Goal: Entertainment & Leisure: Browse casually

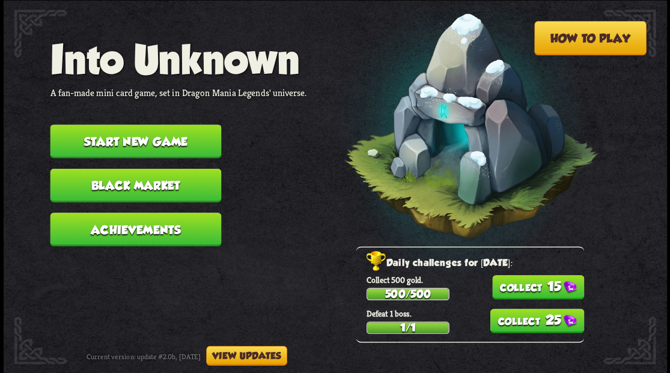
click at [138, 139] on button "Start new game" at bounding box center [135, 141] width 171 height 34
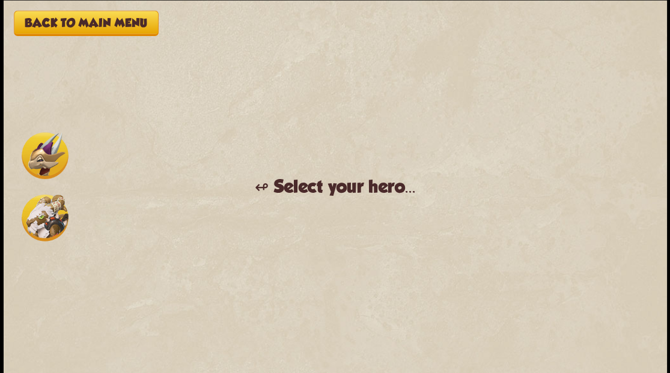
click at [48, 156] on img at bounding box center [45, 155] width 47 height 47
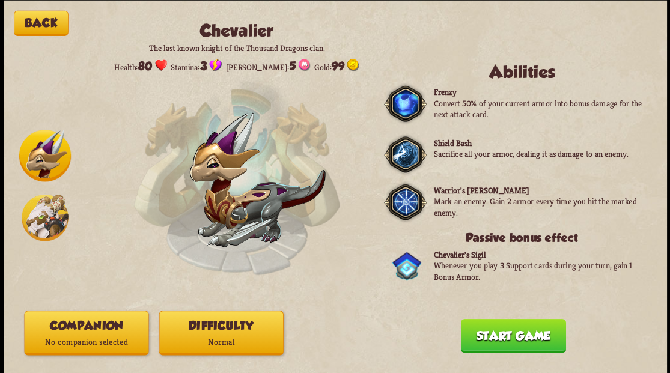
click at [79, 344] on p "No companion selected" at bounding box center [86, 341] width 123 height 17
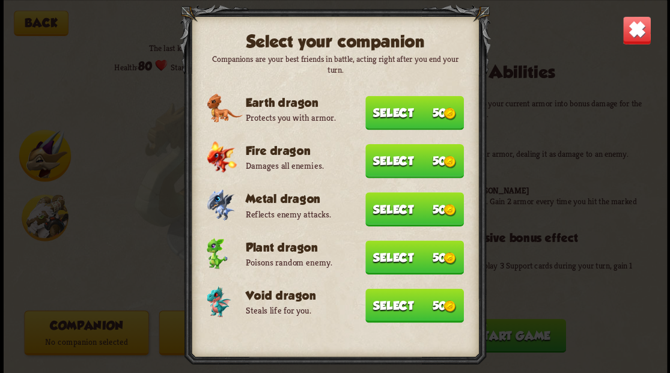
click at [390, 309] on button "Select 50" at bounding box center [414, 305] width 99 height 34
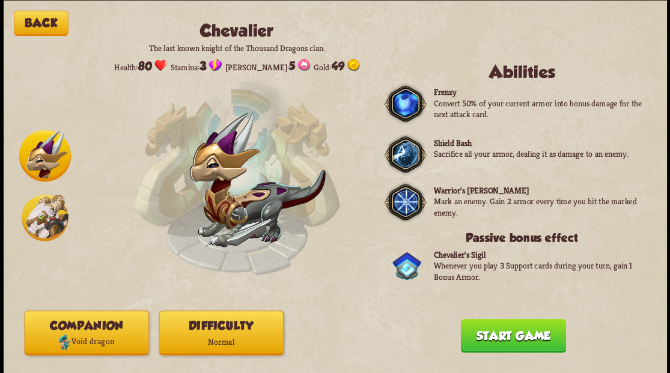
click at [535, 345] on button "Start game" at bounding box center [512, 335] width 105 height 34
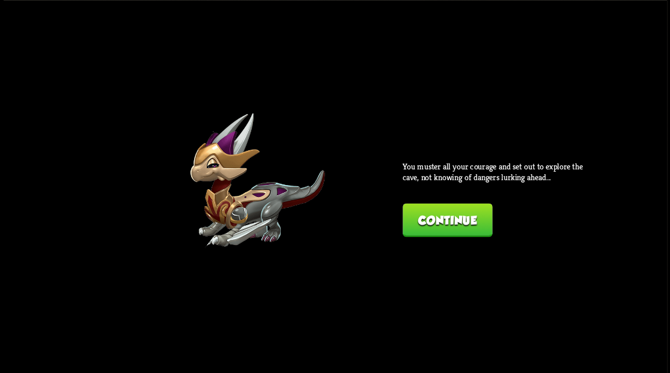
click at [437, 212] on button "Continue" at bounding box center [447, 220] width 90 height 34
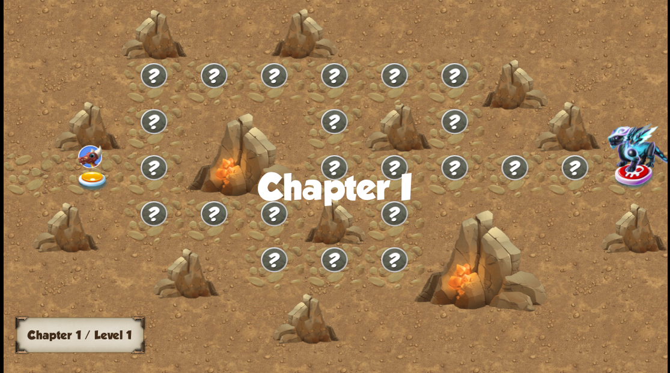
click at [90, 175] on img at bounding box center [92, 181] width 33 height 20
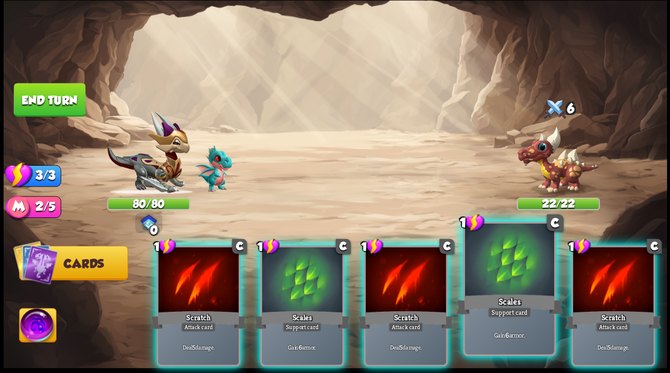
click at [507, 269] on div at bounding box center [508, 260] width 89 height 75
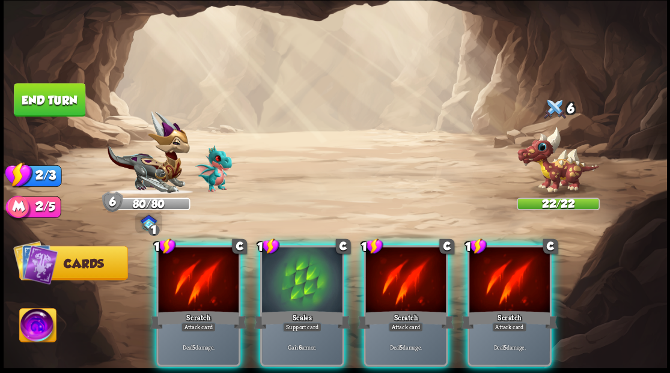
click at [508, 269] on div at bounding box center [509, 281] width 80 height 68
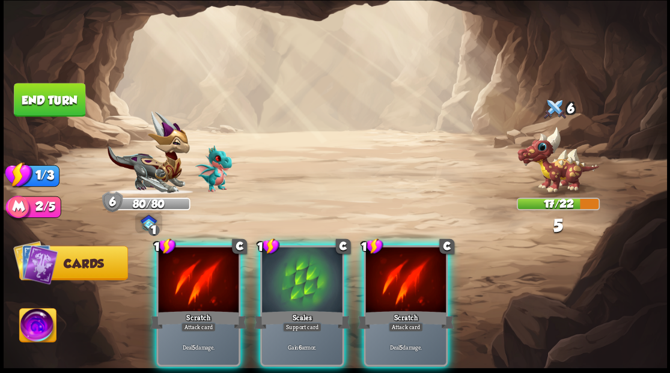
click at [392, 260] on div at bounding box center [405, 281] width 80 height 68
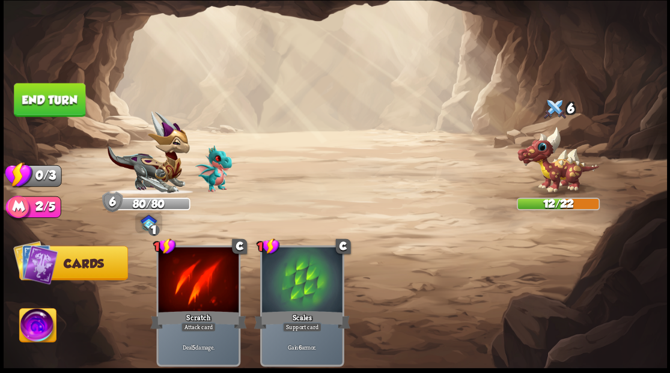
click at [37, 91] on button "End turn" at bounding box center [49, 100] width 71 height 34
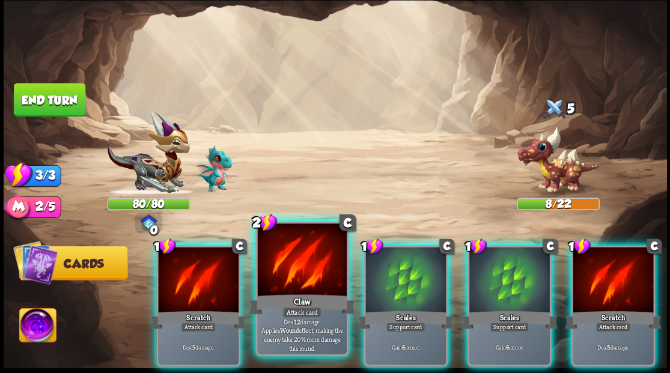
click at [288, 270] on div at bounding box center [301, 260] width 89 height 75
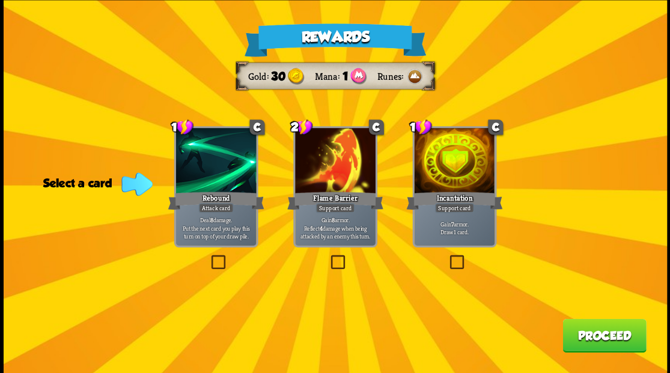
click at [447, 257] on label at bounding box center [447, 257] width 0 height 0
click at [0, 0] on input "checkbox" at bounding box center [0, 0] width 0 height 0
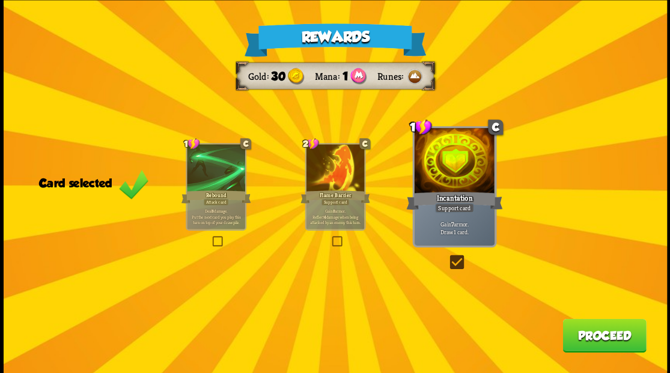
click at [599, 336] on button "Proceed" at bounding box center [604, 335] width 84 height 34
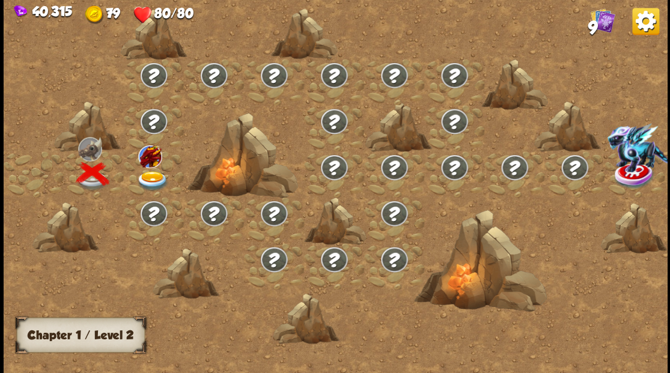
click at [153, 179] on img at bounding box center [152, 181] width 33 height 20
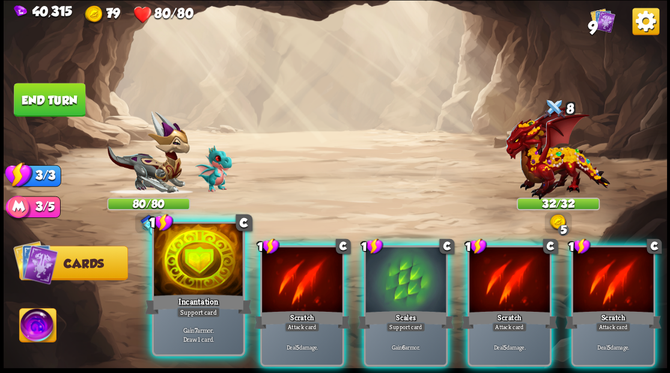
click at [231, 255] on div at bounding box center [198, 260] width 89 height 75
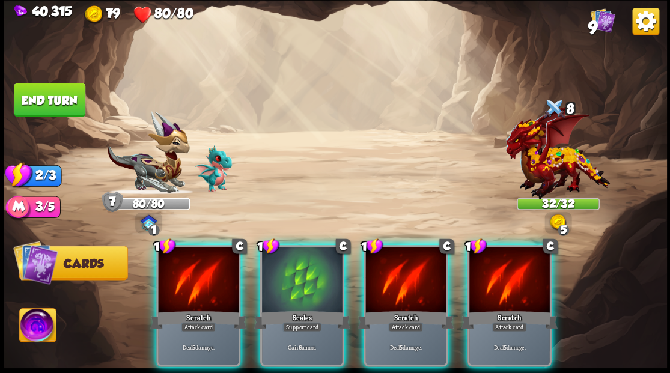
click at [231, 255] on div at bounding box center [198, 281] width 80 height 68
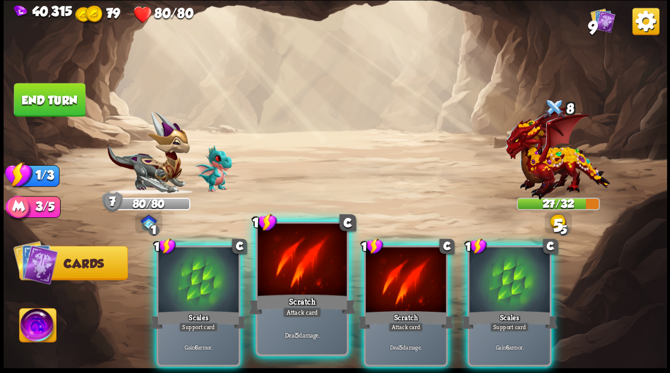
click at [291, 267] on div at bounding box center [301, 260] width 89 height 75
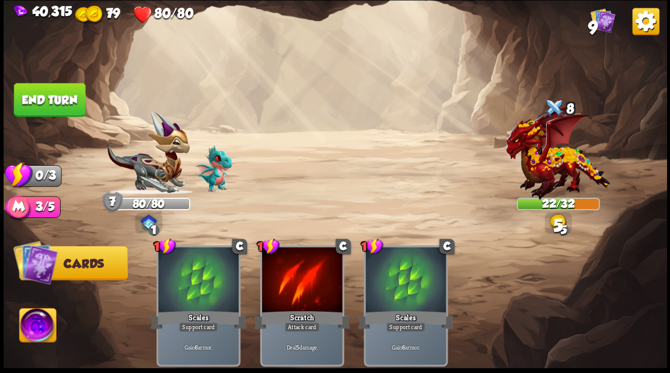
click at [58, 95] on button "End turn" at bounding box center [49, 100] width 71 height 34
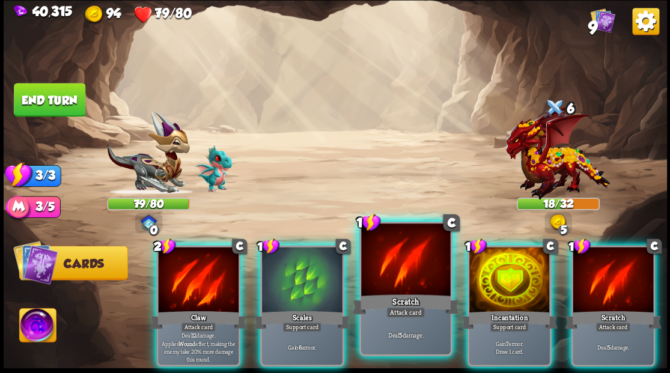
click at [376, 273] on div at bounding box center [405, 260] width 89 height 75
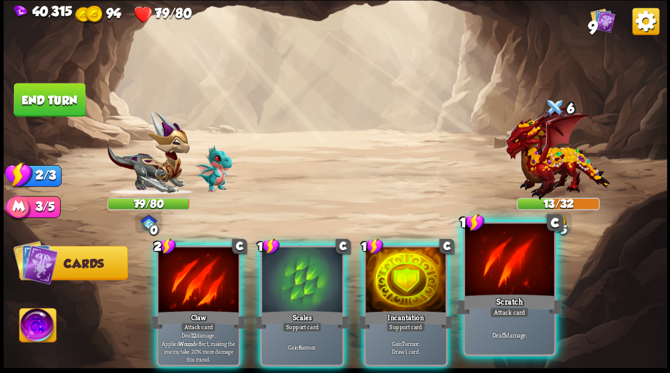
click at [500, 286] on div at bounding box center [508, 260] width 89 height 75
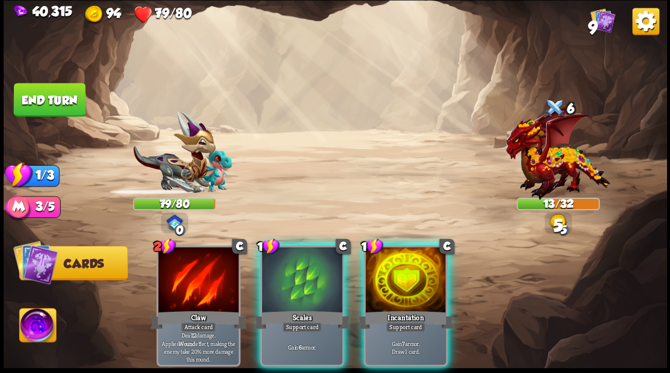
click at [399, 271] on div at bounding box center [405, 281] width 80 height 68
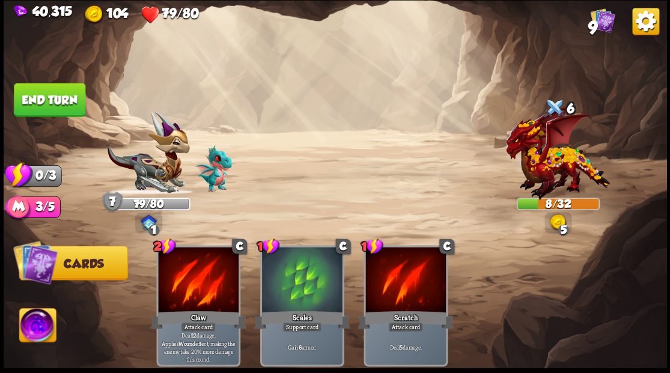
click at [38, 101] on button "End turn" at bounding box center [49, 100] width 72 height 34
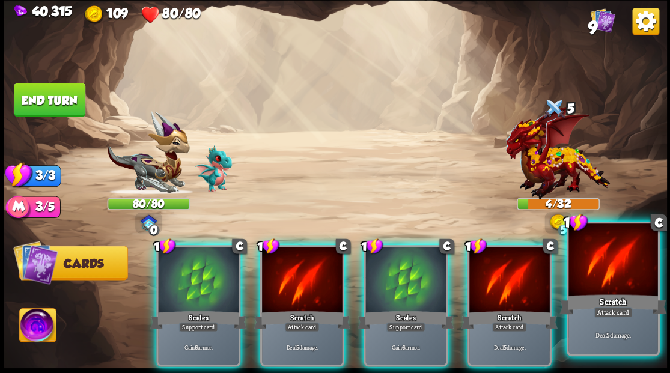
click at [595, 285] on div at bounding box center [612, 260] width 89 height 75
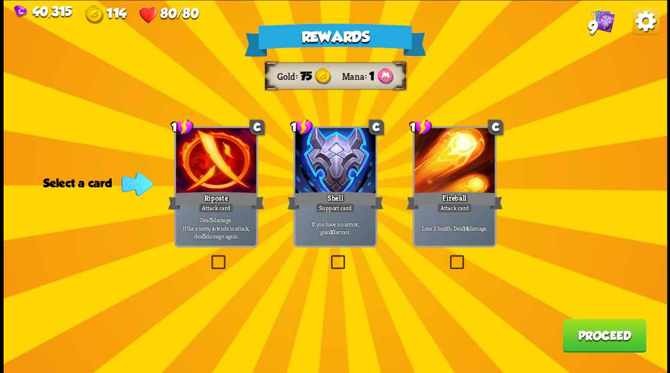
click at [208, 257] on label at bounding box center [208, 257] width 0 height 0
click at [0, 0] on input "checkbox" at bounding box center [0, 0] width 0 height 0
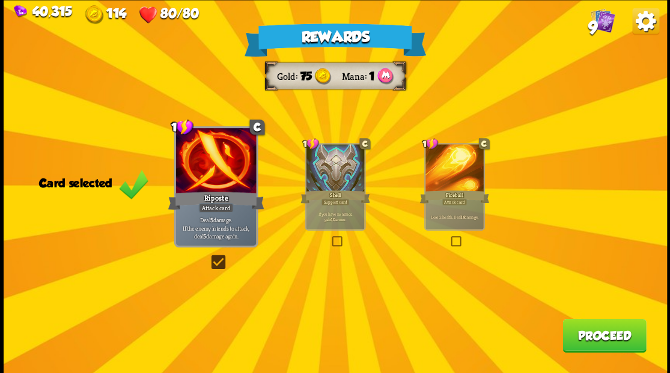
click at [606, 331] on button "Proceed" at bounding box center [604, 335] width 84 height 34
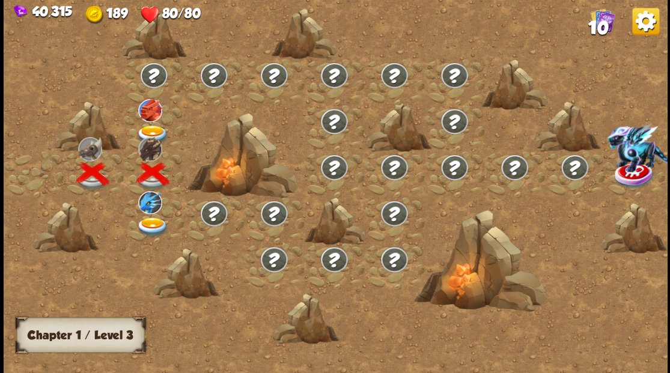
click at [148, 130] on img at bounding box center [152, 135] width 33 height 20
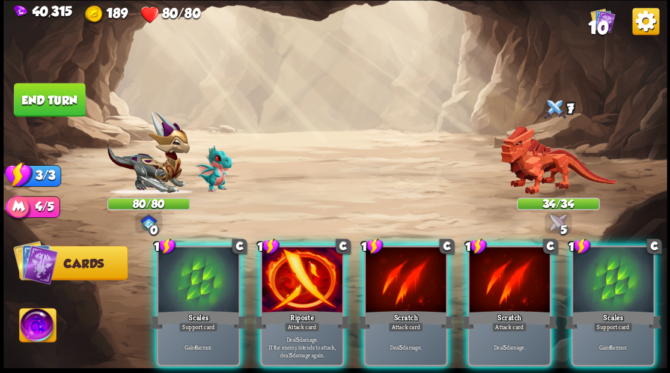
click at [241, 274] on div "1 C Scales Support card Gain 6 armor. 1 C Riposte Attack card Deal 5 damage. If…" at bounding box center [401, 290] width 530 height 166
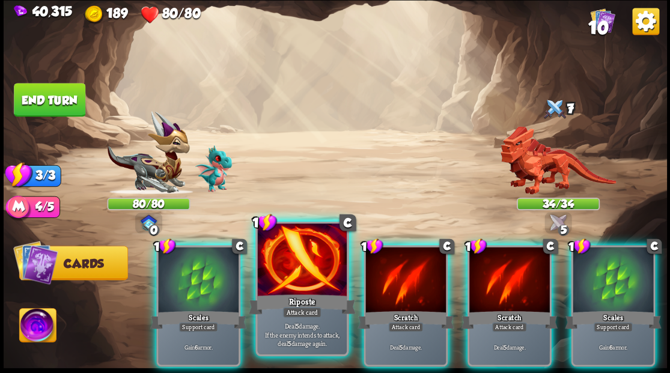
click at [268, 281] on div at bounding box center [301, 260] width 89 height 75
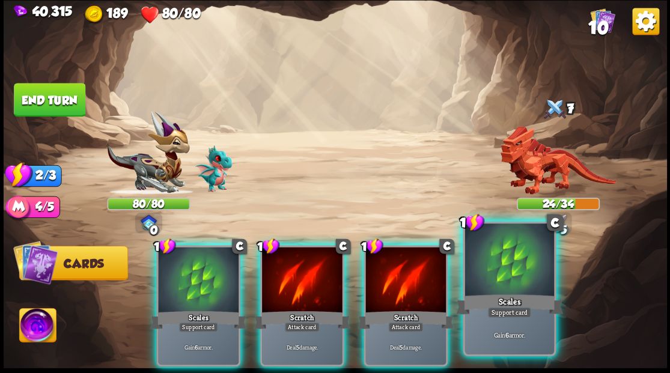
click at [521, 277] on div at bounding box center [508, 260] width 89 height 75
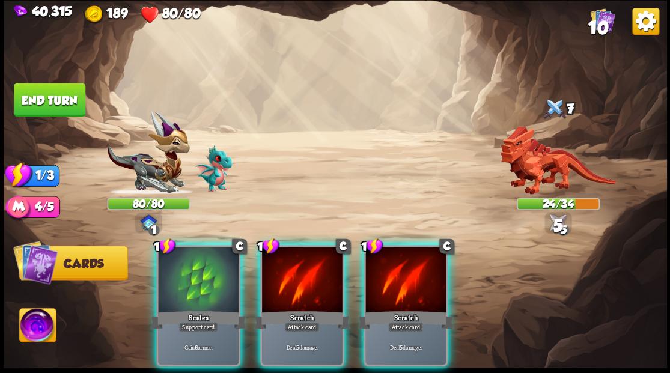
click at [406, 266] on div at bounding box center [405, 281] width 80 height 68
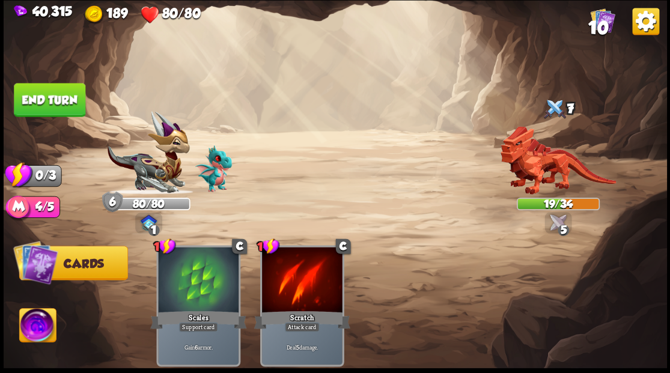
click at [61, 96] on button "End turn" at bounding box center [49, 100] width 71 height 34
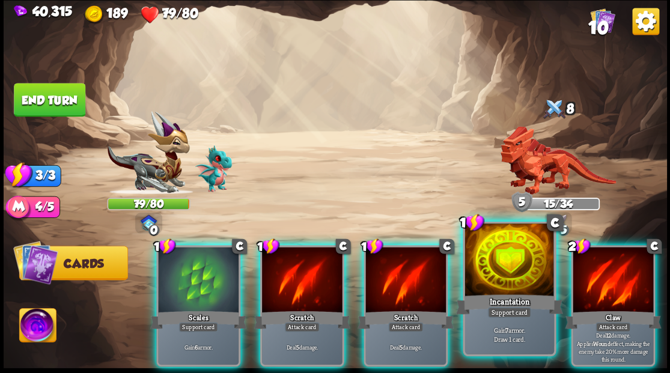
click at [489, 254] on div at bounding box center [508, 260] width 89 height 75
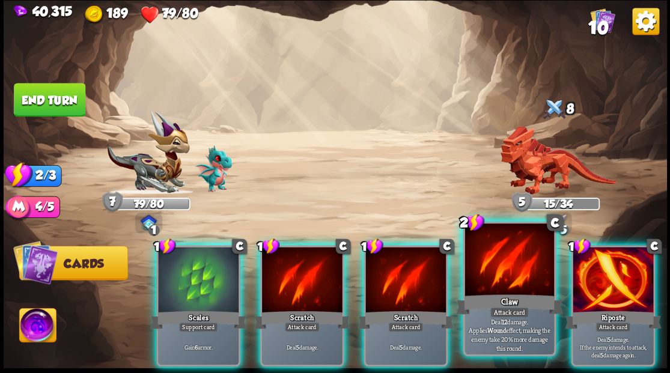
click at [502, 247] on div at bounding box center [508, 260] width 89 height 75
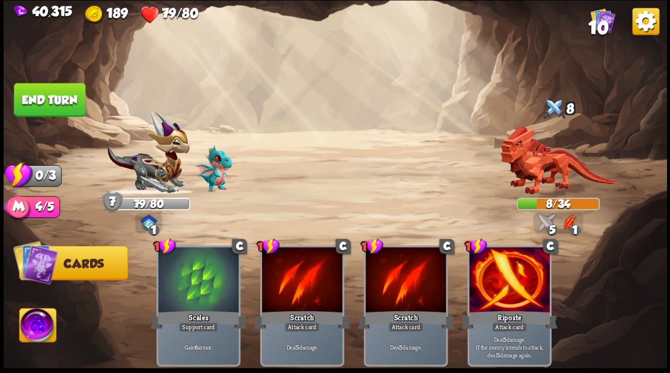
click at [40, 99] on button "End turn" at bounding box center [49, 100] width 71 height 34
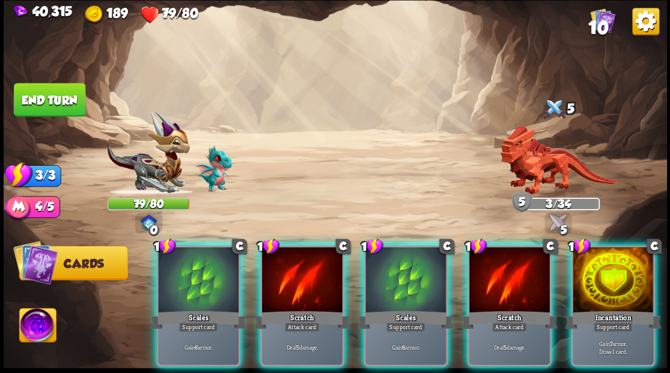
click at [512, 258] on div at bounding box center [509, 281] width 80 height 68
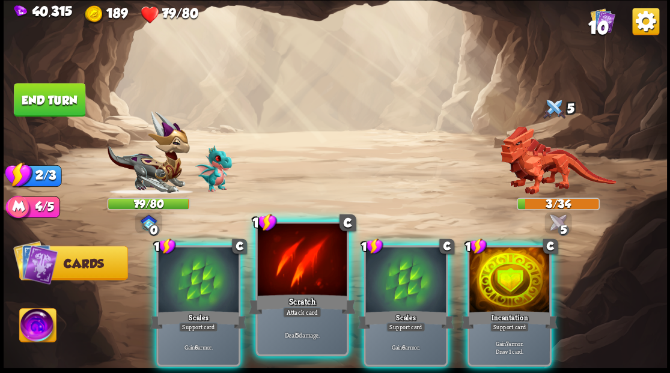
click at [302, 267] on div at bounding box center [301, 260] width 89 height 75
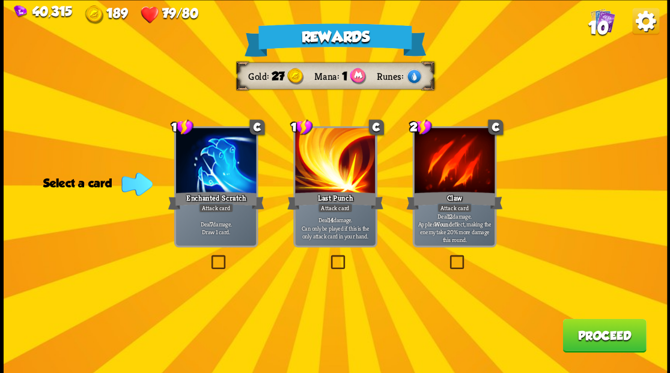
click at [208, 257] on label at bounding box center [208, 257] width 0 height 0
click at [0, 0] on input "checkbox" at bounding box center [0, 0] width 0 height 0
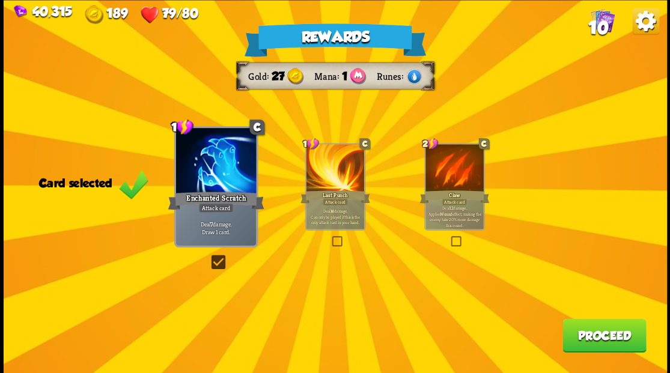
click at [591, 338] on button "Proceed" at bounding box center [604, 335] width 84 height 34
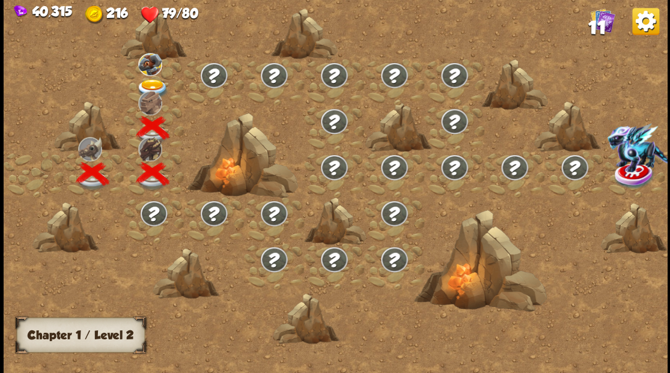
click at [150, 82] on img at bounding box center [152, 89] width 33 height 20
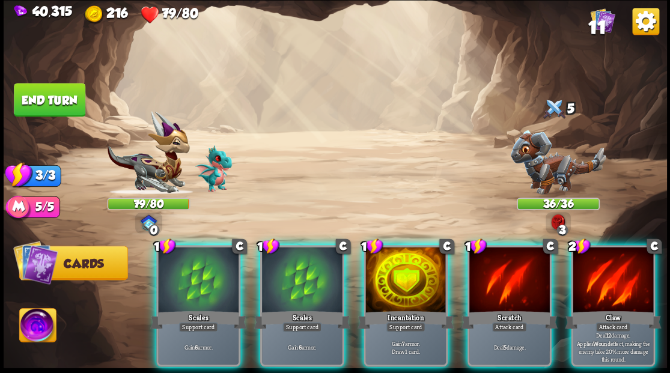
drag, startPoint x: 606, startPoint y: 278, endPoint x: 591, endPoint y: 257, distance: 25.7
click at [606, 277] on div at bounding box center [612, 281] width 80 height 68
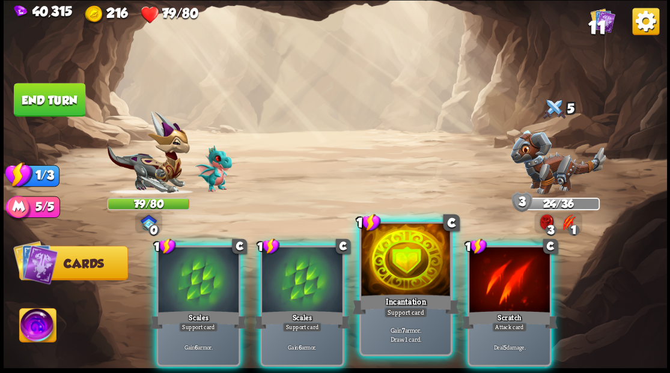
click at [419, 276] on div at bounding box center [405, 260] width 89 height 75
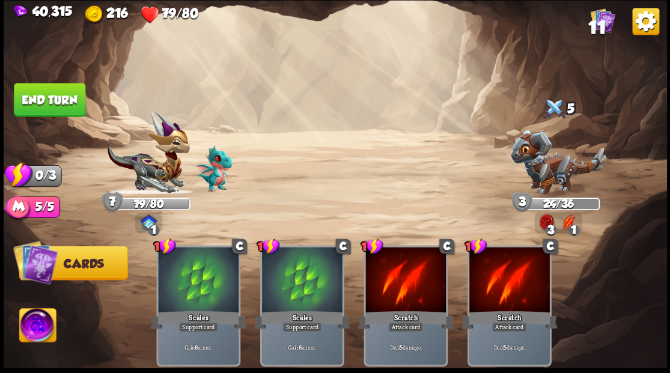
click at [42, 99] on button "End turn" at bounding box center [49, 100] width 71 height 34
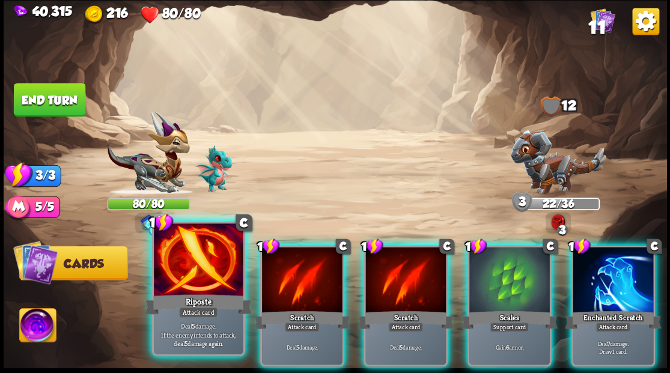
click at [170, 284] on div at bounding box center [198, 260] width 89 height 75
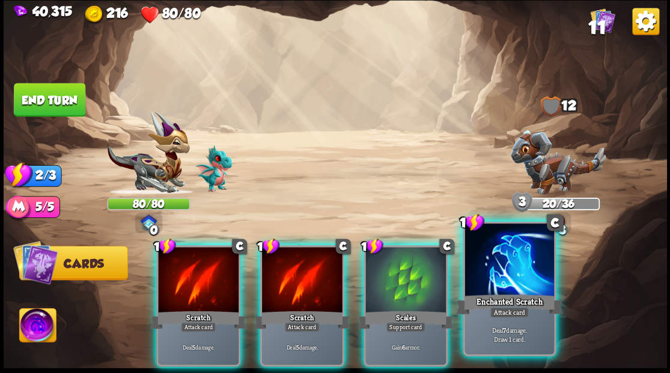
click at [525, 270] on div at bounding box center [508, 260] width 89 height 75
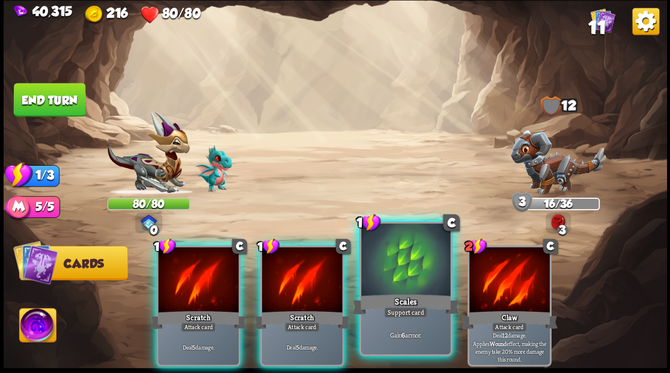
click at [395, 263] on div at bounding box center [405, 260] width 89 height 75
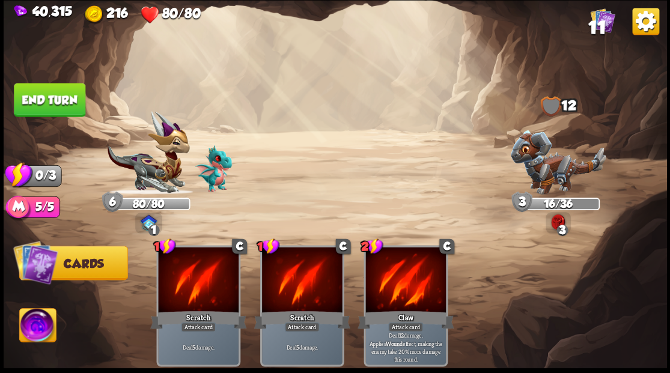
click at [26, 85] on button "End turn" at bounding box center [49, 100] width 71 height 34
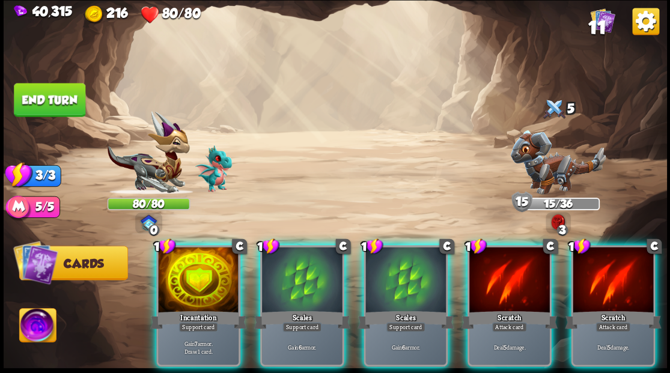
click at [199, 251] on div at bounding box center [198, 281] width 80 height 68
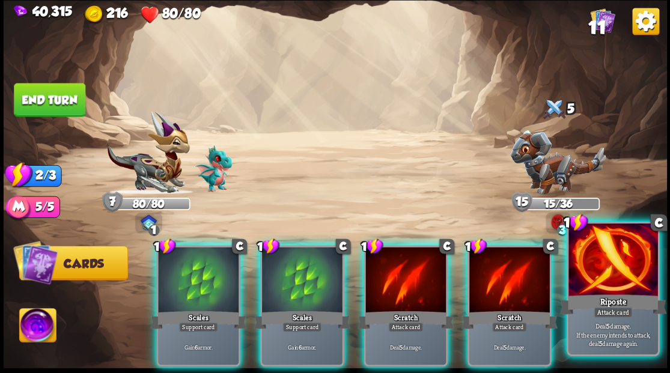
click at [618, 285] on div at bounding box center [612, 260] width 89 height 75
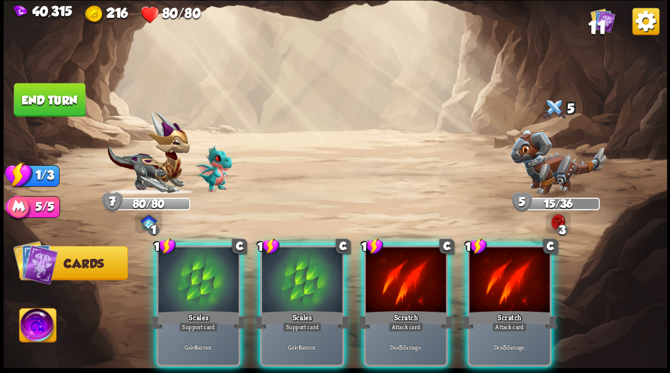
drag, startPoint x: 515, startPoint y: 274, endPoint x: 536, endPoint y: 300, distance: 33.8
click at [538, 302] on div "1 C Scratch Attack card Deal 5 damage." at bounding box center [509, 305] width 84 height 121
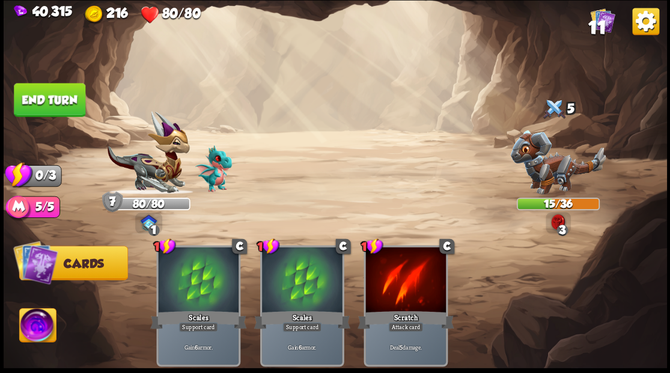
click at [53, 104] on button "End turn" at bounding box center [49, 100] width 71 height 34
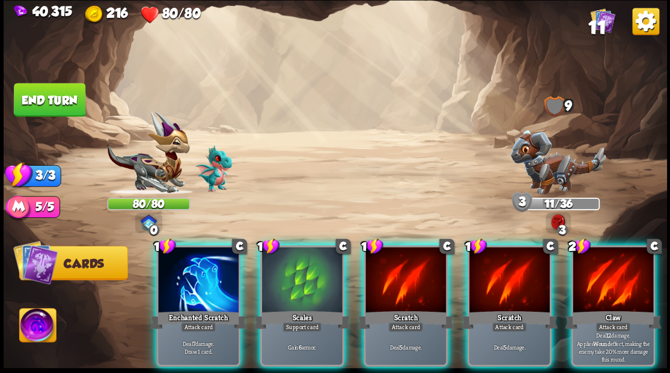
click at [555, 175] on img at bounding box center [558, 162] width 96 height 64
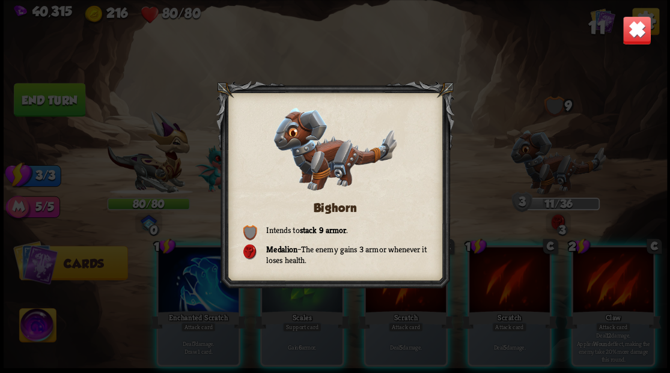
click at [640, 28] on img at bounding box center [636, 30] width 29 height 29
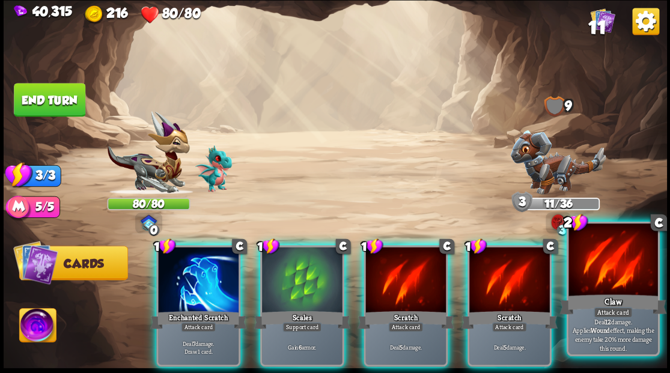
click at [597, 282] on div at bounding box center [612, 260] width 89 height 75
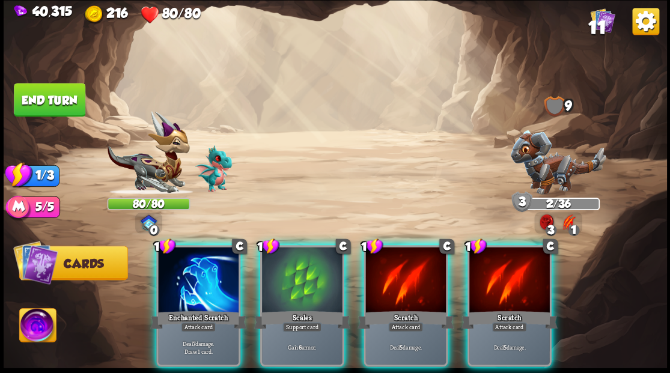
click at [204, 256] on div at bounding box center [198, 281] width 80 height 68
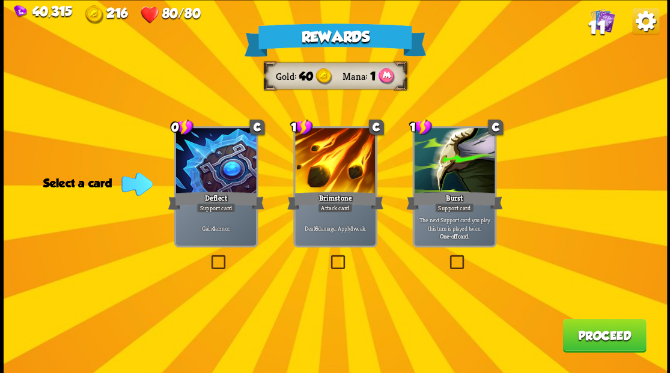
click at [328, 257] on label at bounding box center [328, 257] width 0 height 0
click at [0, 0] on input "checkbox" at bounding box center [0, 0] width 0 height 0
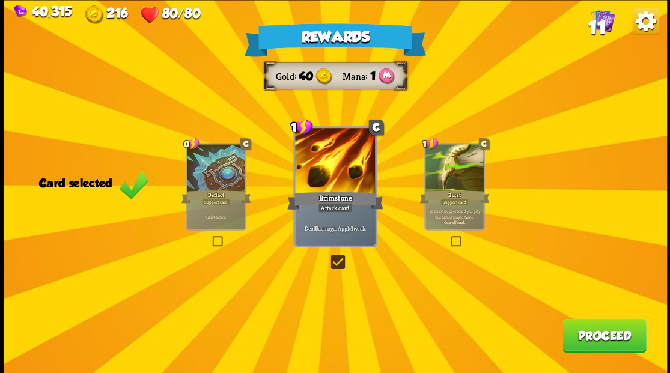
click at [594, 344] on button "Proceed" at bounding box center [604, 335] width 84 height 34
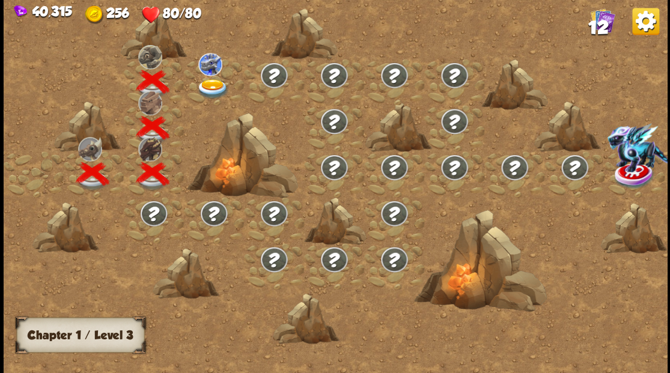
click at [204, 87] on img at bounding box center [212, 89] width 33 height 20
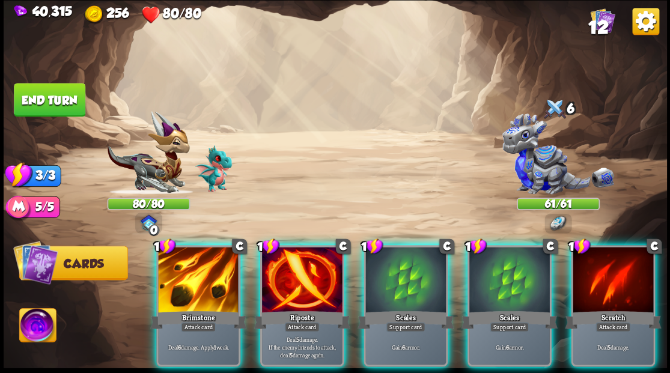
click at [415, 261] on div at bounding box center [405, 281] width 80 height 68
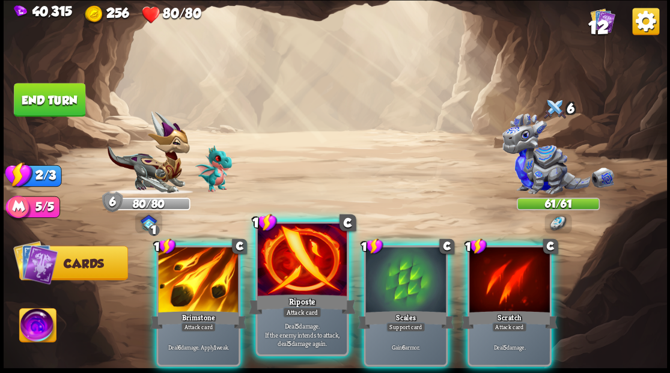
click at [281, 281] on div at bounding box center [301, 260] width 89 height 75
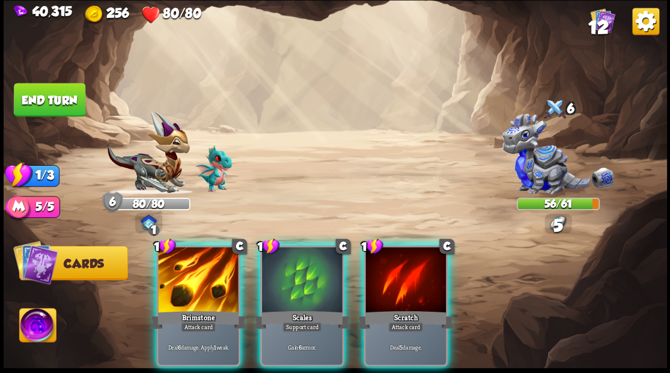
click at [210, 291] on div at bounding box center [198, 281] width 80 height 68
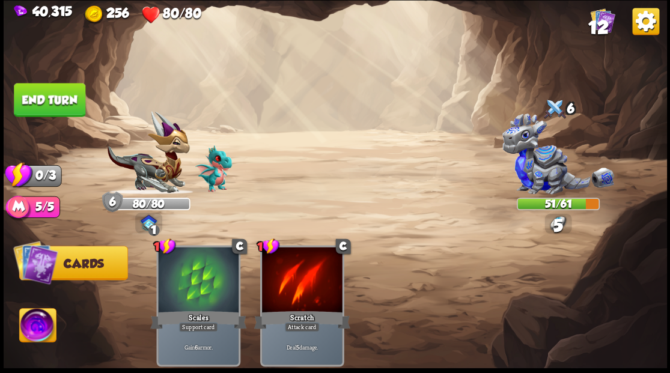
drag, startPoint x: 55, startPoint y: 100, endPoint x: 177, endPoint y: 132, distance: 125.3
click at [58, 102] on button "End turn" at bounding box center [49, 100] width 71 height 34
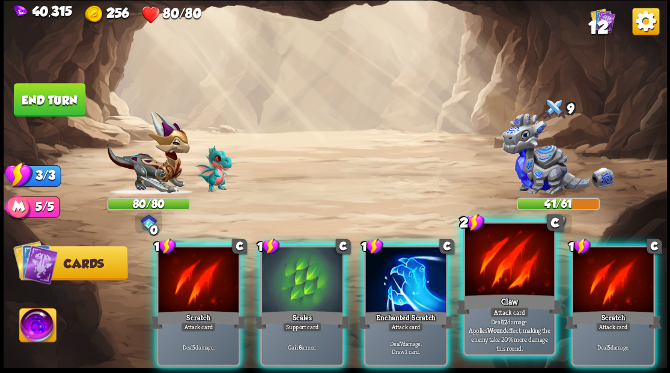
click at [503, 263] on div at bounding box center [508, 260] width 89 height 75
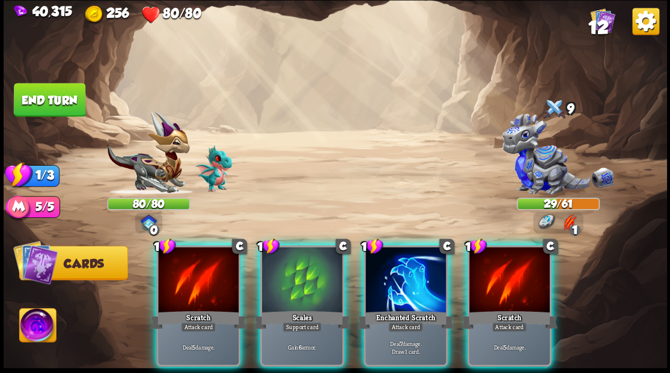
click at [274, 281] on div at bounding box center [302, 281] width 80 height 68
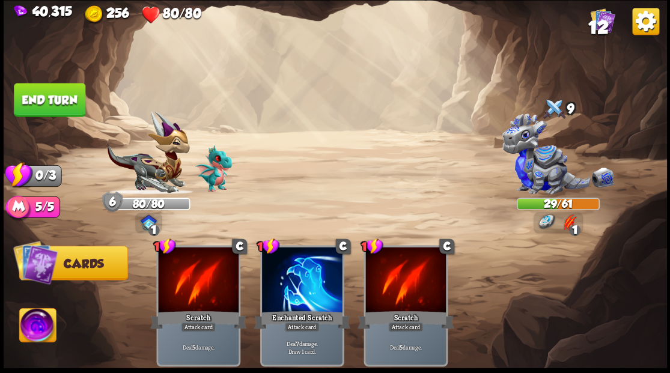
click at [49, 100] on button "End turn" at bounding box center [49, 100] width 71 height 34
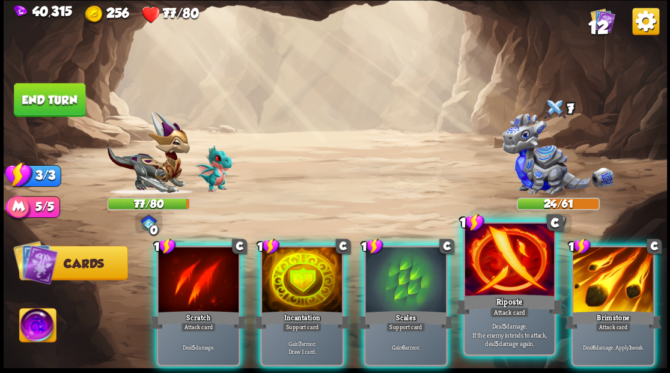
click at [495, 270] on div at bounding box center [508, 260] width 89 height 75
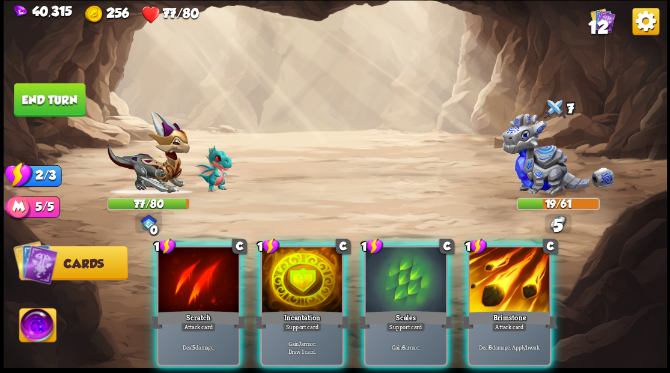
drag, startPoint x: 496, startPoint y: 270, endPoint x: 496, endPoint y: 262, distance: 8.4
click at [496, 269] on div at bounding box center [509, 281] width 80 height 68
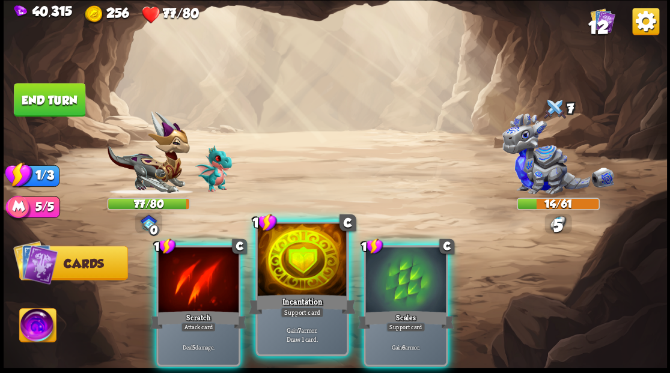
click at [273, 278] on div at bounding box center [301, 260] width 89 height 75
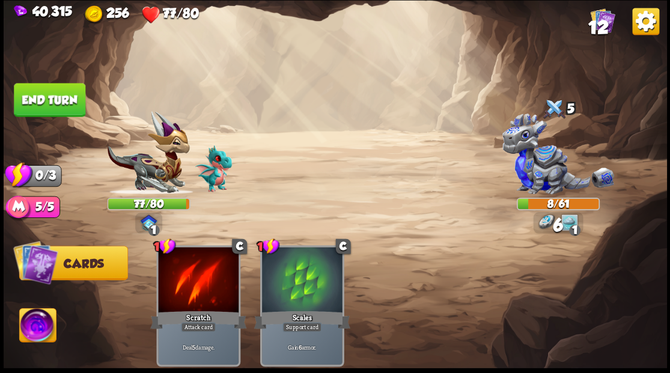
click at [35, 96] on button "End turn" at bounding box center [49, 100] width 71 height 34
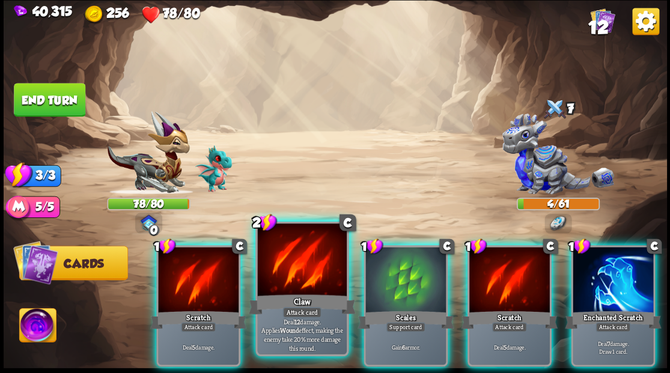
click at [291, 272] on div at bounding box center [301, 260] width 89 height 75
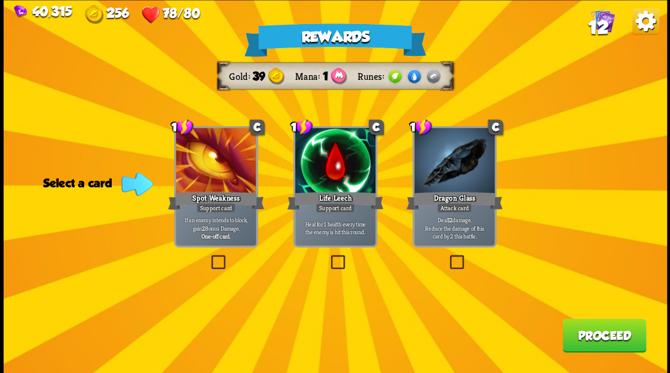
click at [447, 257] on label at bounding box center [447, 257] width 0 height 0
click at [0, 0] on input "checkbox" at bounding box center [0, 0] width 0 height 0
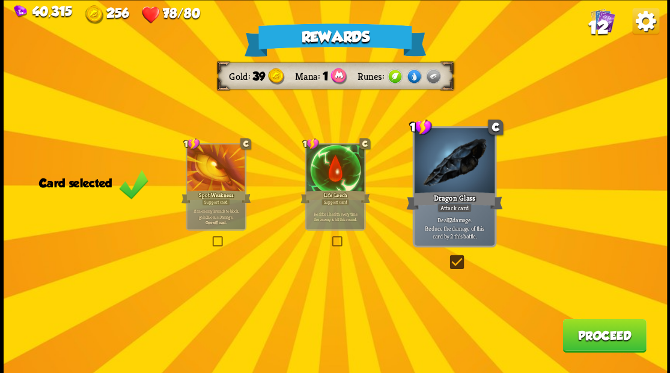
click at [577, 342] on button "Proceed" at bounding box center [604, 335] width 84 height 34
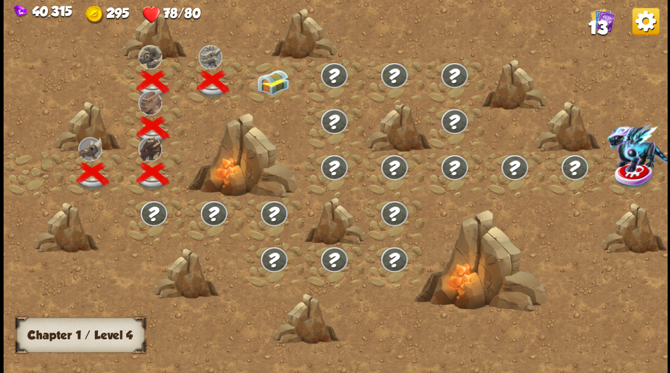
click at [267, 80] on img at bounding box center [272, 81] width 33 height 25
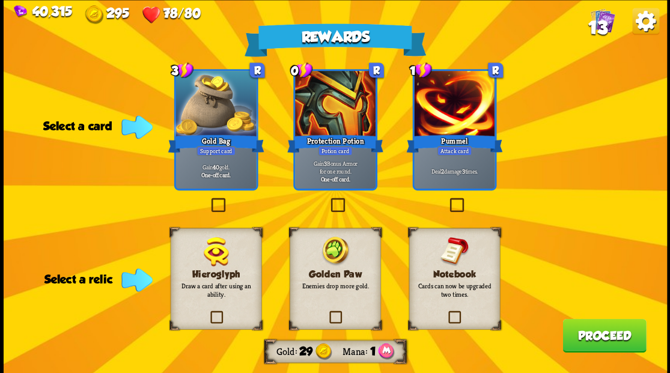
click at [447, 199] on label at bounding box center [447, 199] width 0 height 0
click at [0, 0] on input "checkbox" at bounding box center [0, 0] width 0 height 0
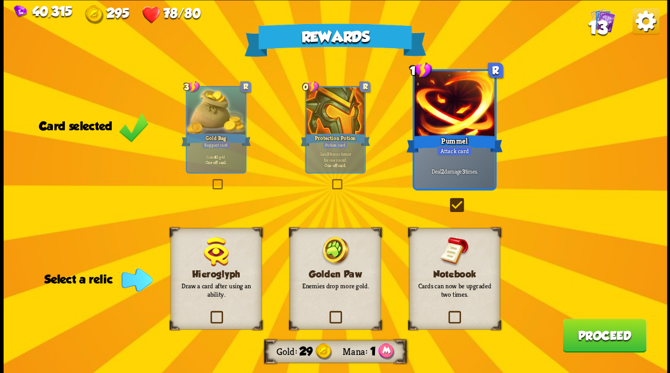
click at [327, 312] on label at bounding box center [327, 312] width 0 height 0
click at [0, 0] on input "checkbox" at bounding box center [0, 0] width 0 height 0
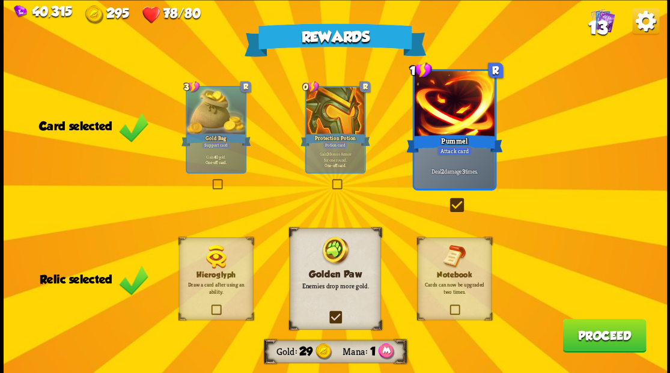
click at [579, 333] on button "Proceed" at bounding box center [604, 335] width 84 height 34
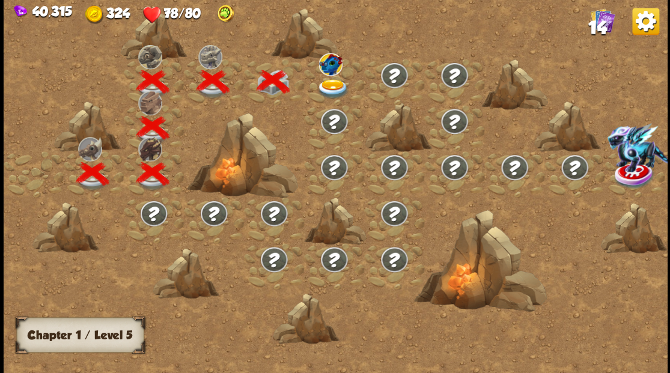
click at [335, 83] on img at bounding box center [332, 89] width 33 height 20
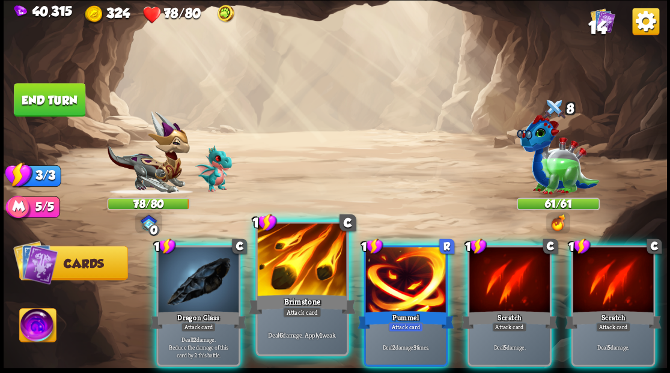
click at [288, 272] on div at bounding box center [301, 260] width 89 height 75
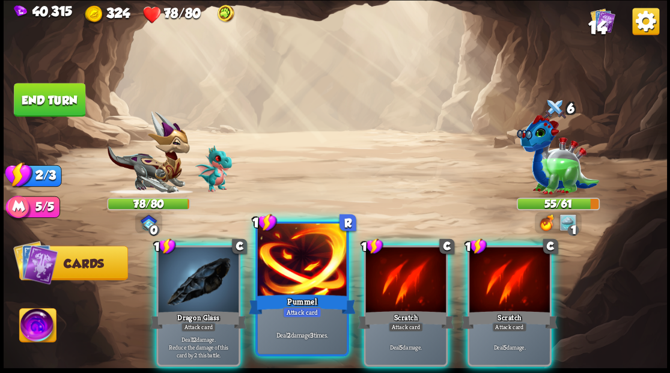
click at [288, 276] on div at bounding box center [301, 260] width 89 height 75
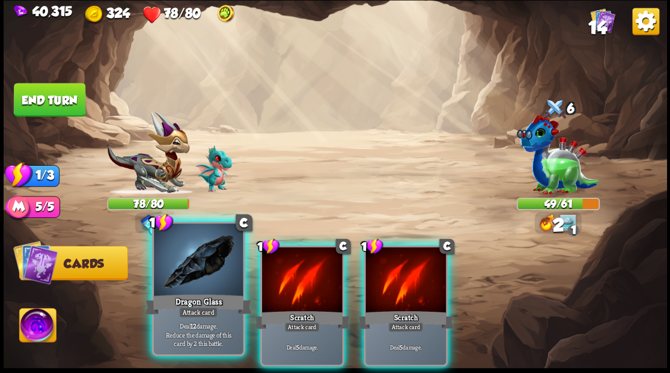
click at [181, 244] on div at bounding box center [198, 260] width 89 height 75
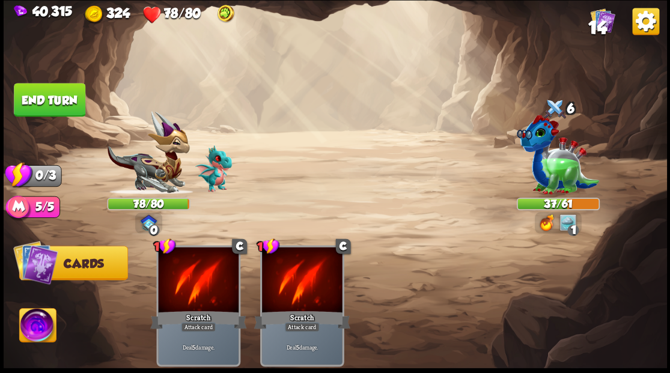
click at [31, 101] on button "End turn" at bounding box center [49, 100] width 71 height 34
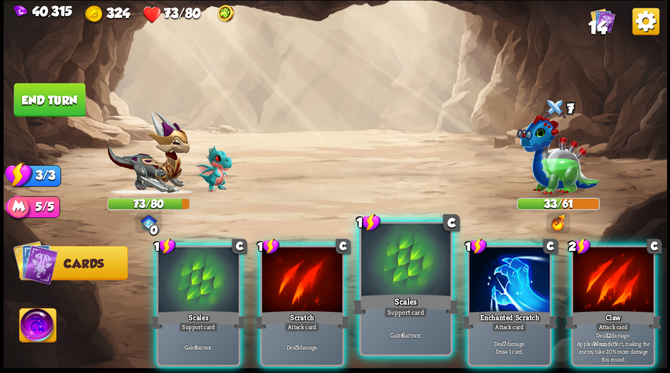
click at [383, 264] on div at bounding box center [405, 260] width 89 height 75
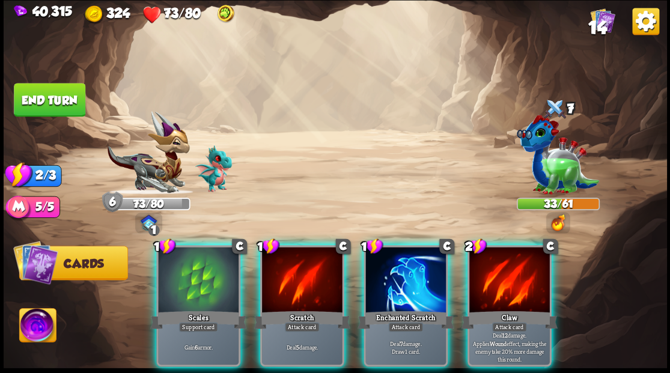
drag, startPoint x: 185, startPoint y: 270, endPoint x: 179, endPoint y: 257, distance: 14.5
click at [185, 269] on div at bounding box center [198, 281] width 80 height 68
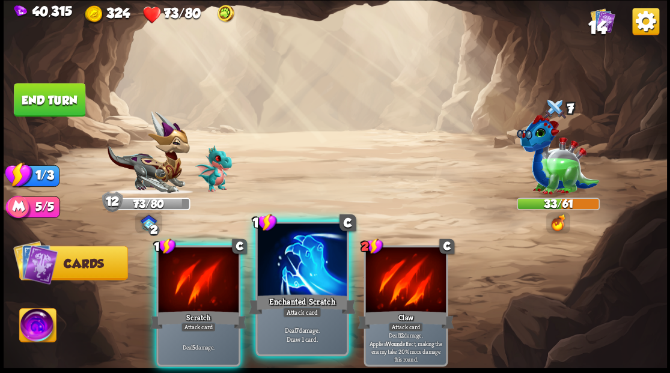
click at [300, 278] on div at bounding box center [301, 260] width 89 height 75
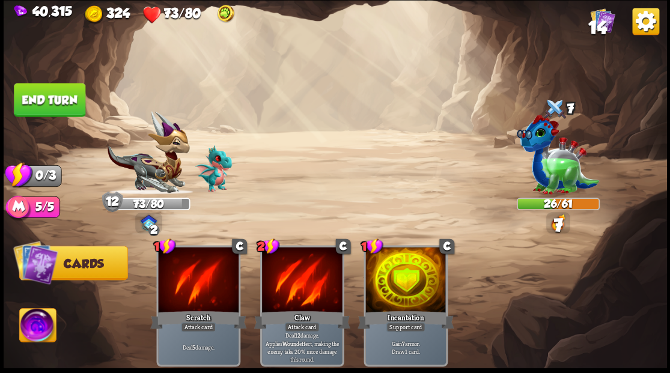
click at [53, 105] on button "End turn" at bounding box center [49, 100] width 71 height 34
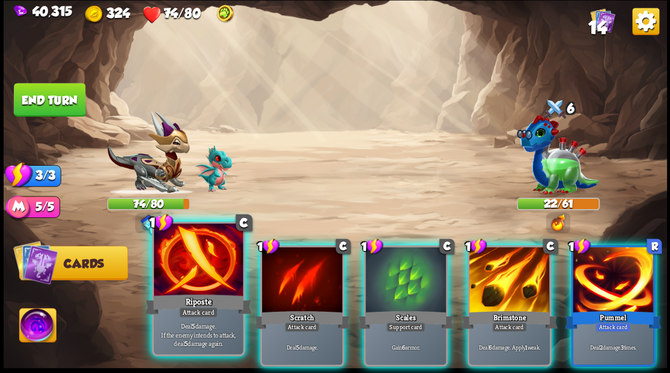
click at [204, 270] on div at bounding box center [198, 260] width 89 height 75
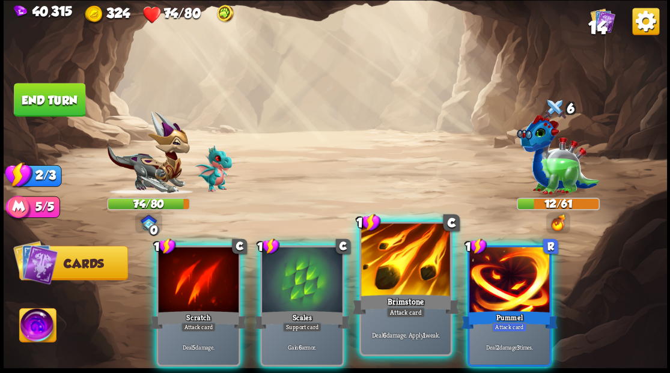
click at [414, 291] on div at bounding box center [405, 260] width 89 height 75
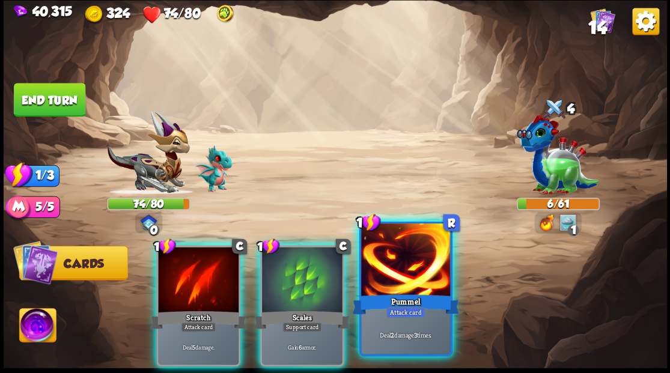
click at [421, 243] on div at bounding box center [405, 260] width 89 height 75
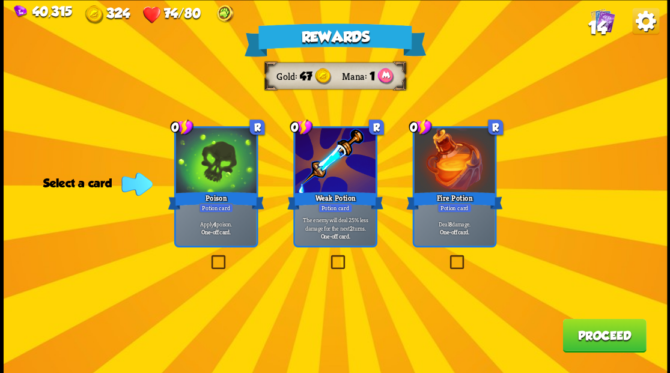
click at [447, 257] on label at bounding box center [447, 257] width 0 height 0
click at [0, 0] on input "checkbox" at bounding box center [0, 0] width 0 height 0
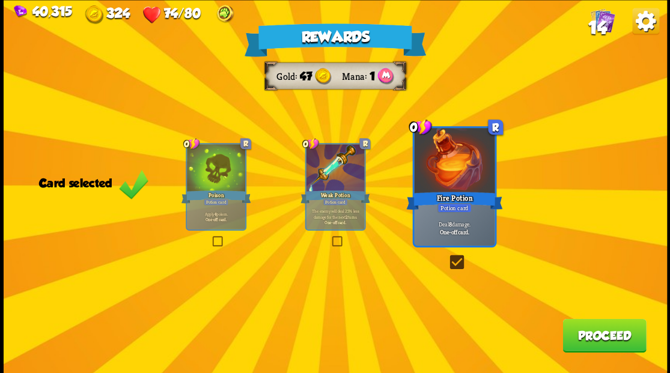
click at [604, 347] on button "Proceed" at bounding box center [604, 335] width 84 height 34
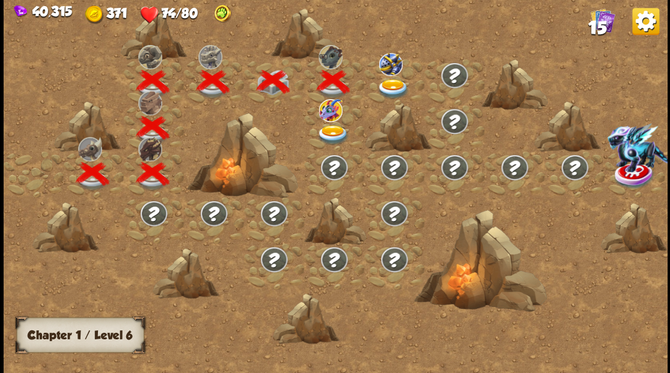
click at [385, 82] on img at bounding box center [393, 89] width 33 height 20
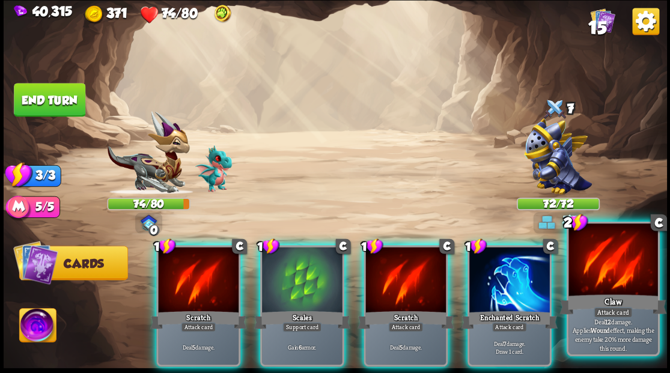
click at [606, 272] on div at bounding box center [612, 260] width 89 height 75
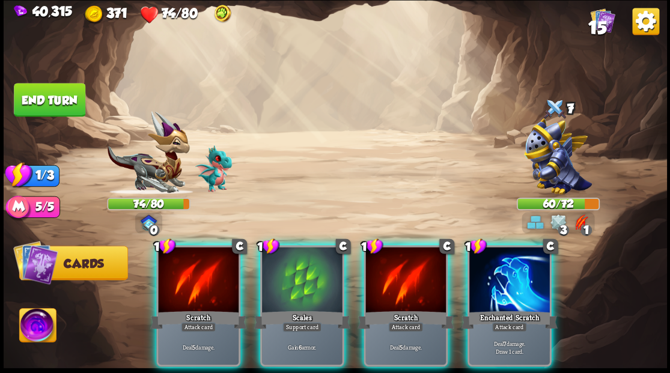
click at [350, 291] on div "1 C Scratch Attack card Deal 5 damage. 1 C Scales Support card Gain 6 armor. 1 …" at bounding box center [401, 290] width 530 height 166
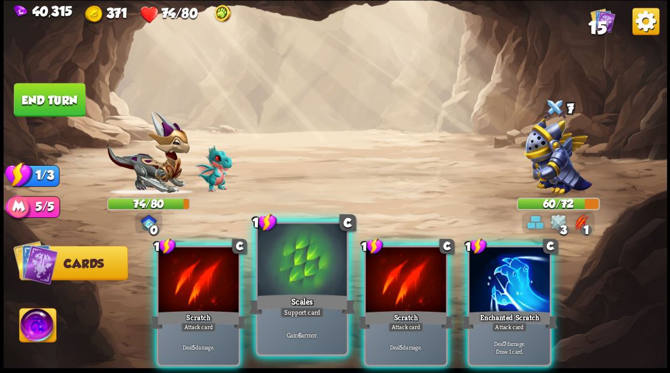
click at [324, 275] on div at bounding box center [301, 260] width 89 height 75
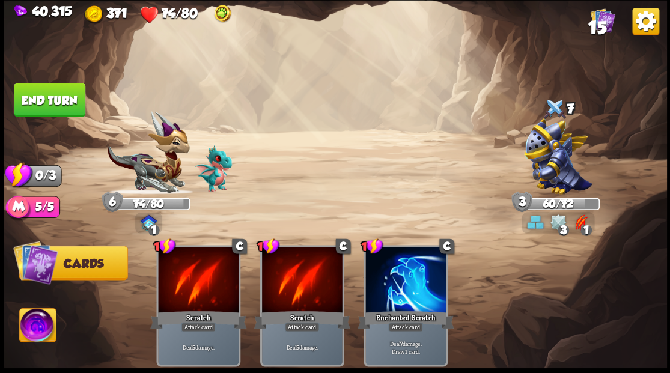
click at [67, 93] on button "End turn" at bounding box center [49, 100] width 71 height 34
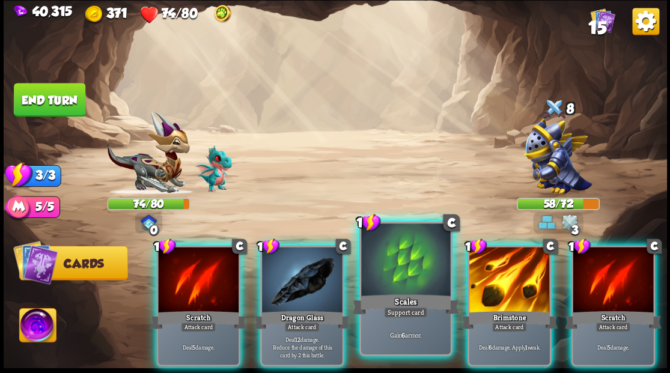
drag, startPoint x: 485, startPoint y: 282, endPoint x: 370, endPoint y: 249, distance: 119.2
click at [484, 284] on div at bounding box center [509, 281] width 80 height 68
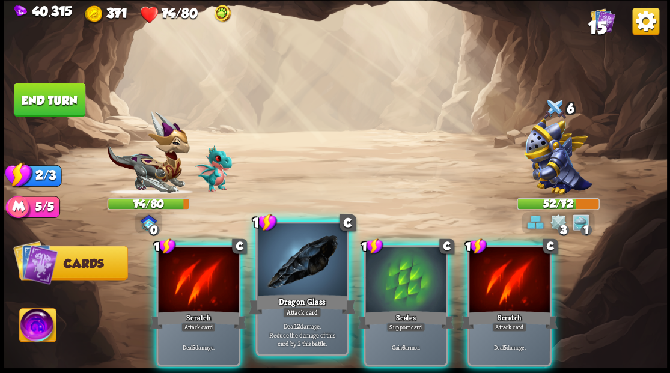
click at [290, 268] on div at bounding box center [301, 260] width 89 height 75
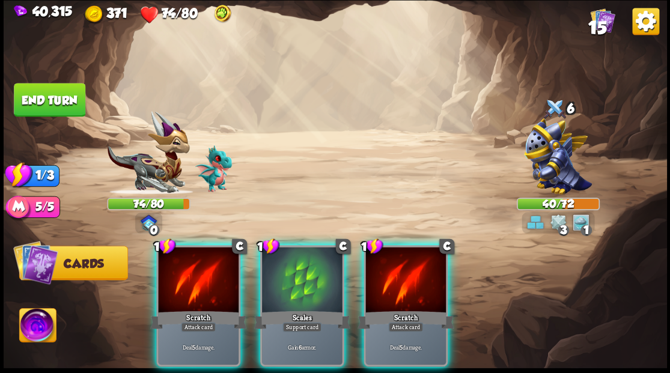
click at [290, 267] on div at bounding box center [302, 281] width 80 height 68
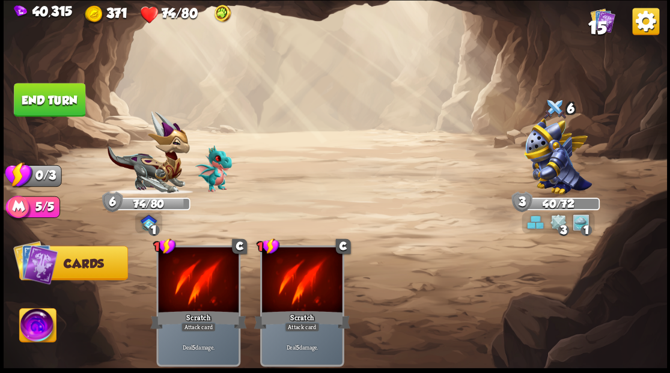
click at [43, 108] on button "End turn" at bounding box center [49, 100] width 71 height 34
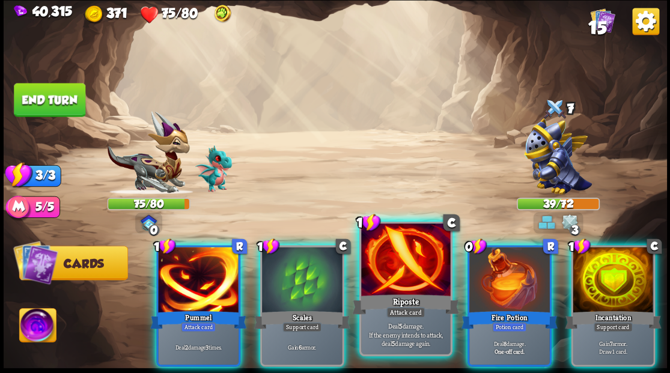
click at [399, 247] on div at bounding box center [405, 260] width 89 height 75
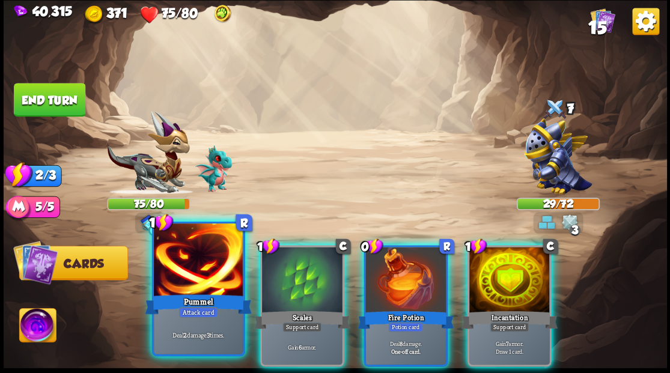
click at [193, 273] on div at bounding box center [198, 260] width 89 height 75
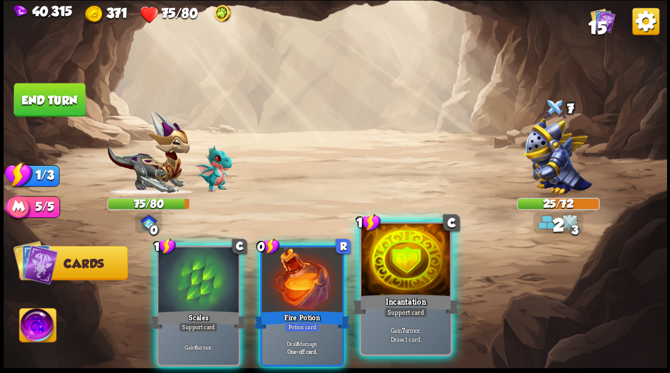
click at [311, 281] on div at bounding box center [302, 281] width 80 height 68
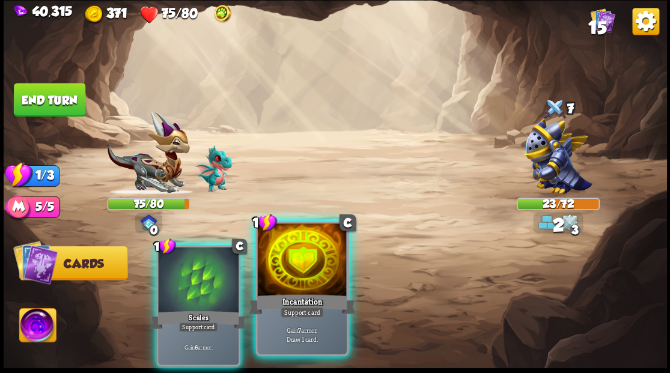
click at [335, 249] on div at bounding box center [301, 260] width 89 height 75
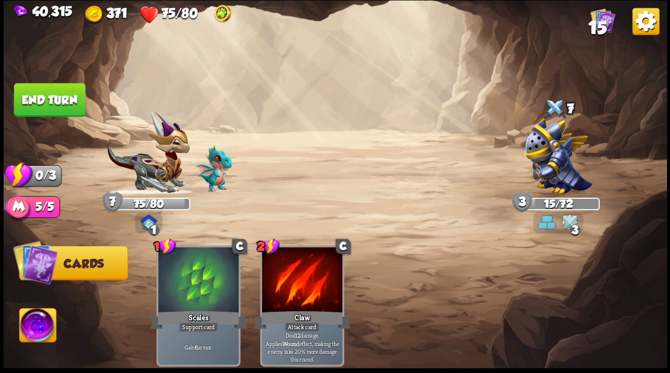
click at [35, 89] on button "End turn" at bounding box center [49, 100] width 71 height 34
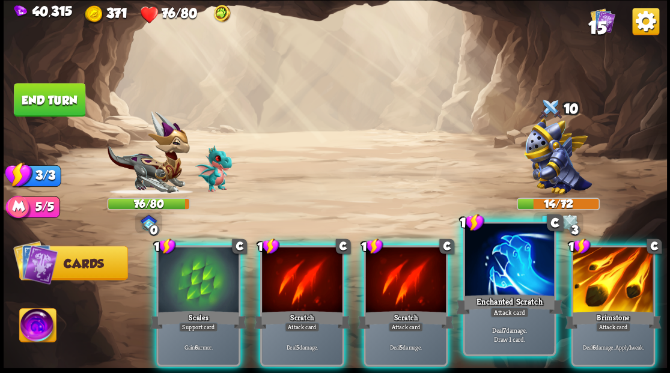
click at [493, 261] on div at bounding box center [508, 260] width 89 height 75
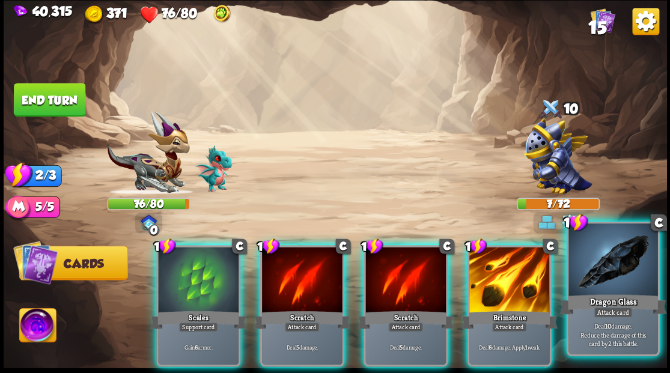
click at [604, 279] on div at bounding box center [612, 260] width 89 height 75
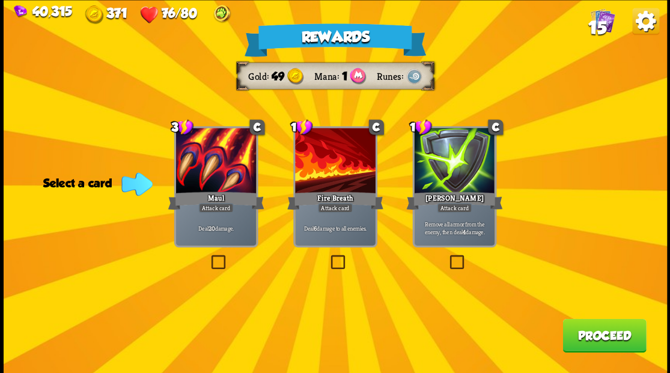
click at [328, 257] on label at bounding box center [328, 257] width 0 height 0
click at [0, 0] on input "checkbox" at bounding box center [0, 0] width 0 height 0
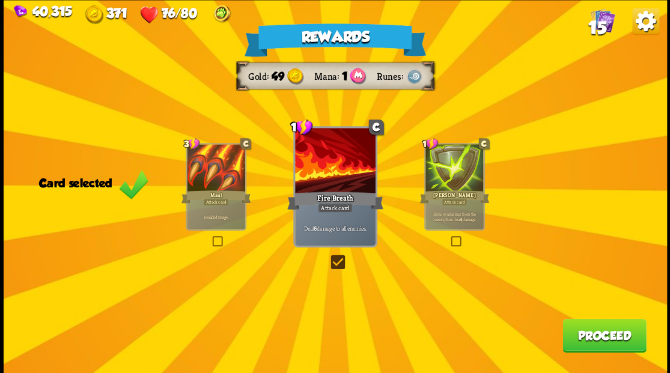
click at [591, 329] on button "Proceed" at bounding box center [604, 335] width 84 height 34
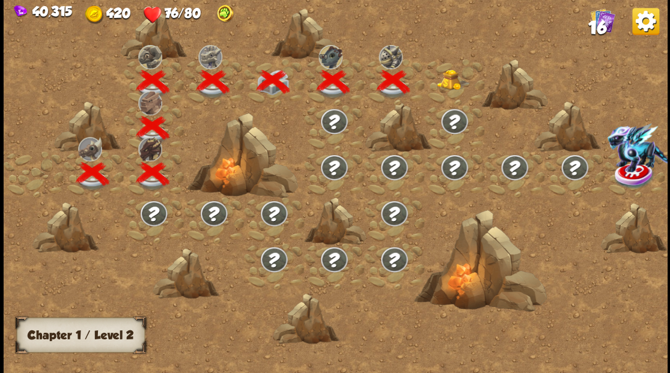
click at [450, 79] on img at bounding box center [453, 79] width 33 height 20
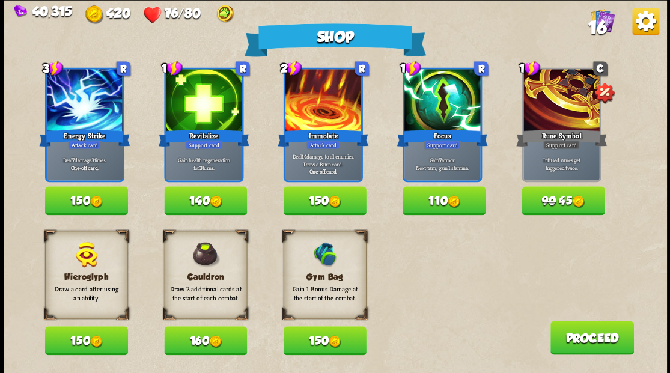
click at [321, 346] on button "150" at bounding box center [324, 340] width 83 height 29
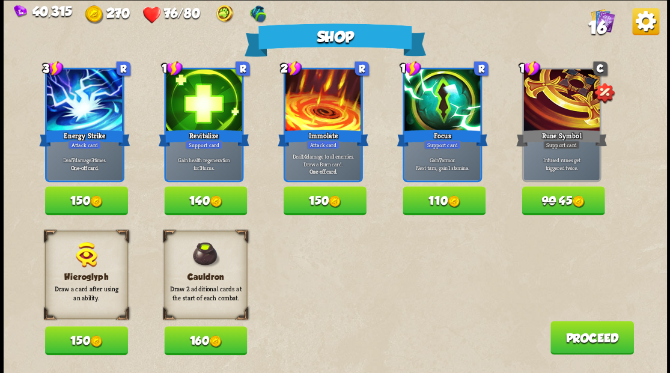
click at [577, 342] on button "Proceed" at bounding box center [592, 338] width 84 height 34
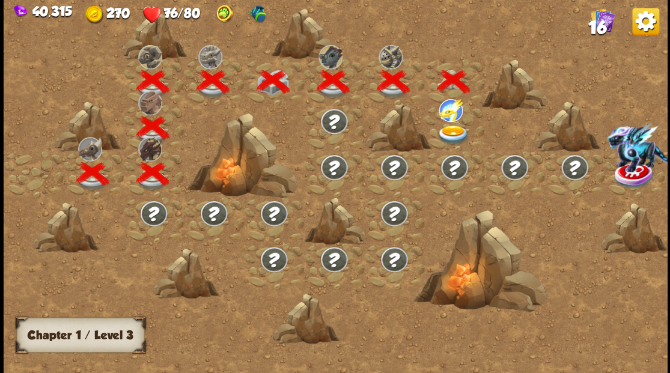
click at [460, 132] on img at bounding box center [453, 135] width 33 height 20
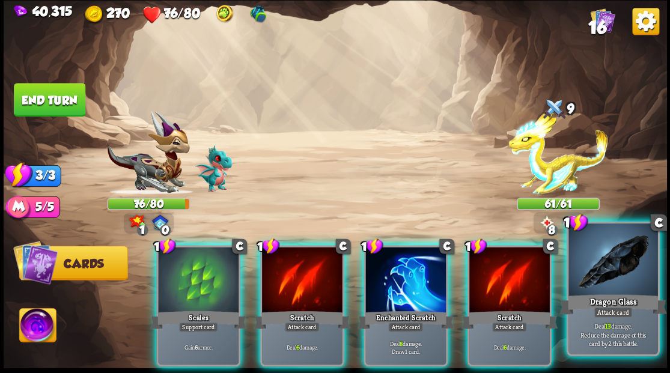
click at [607, 260] on div at bounding box center [612, 260] width 89 height 75
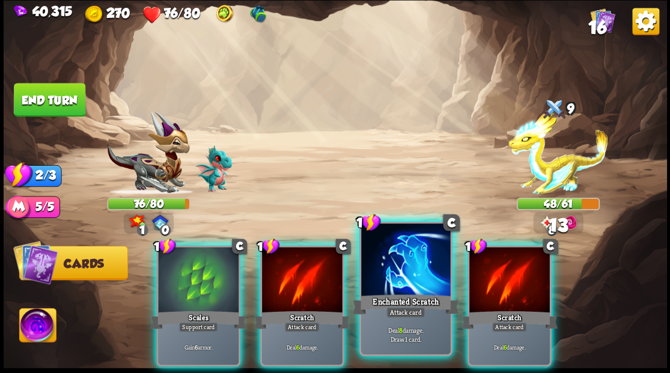
drag, startPoint x: 419, startPoint y: 269, endPoint x: 380, endPoint y: 208, distance: 72.2
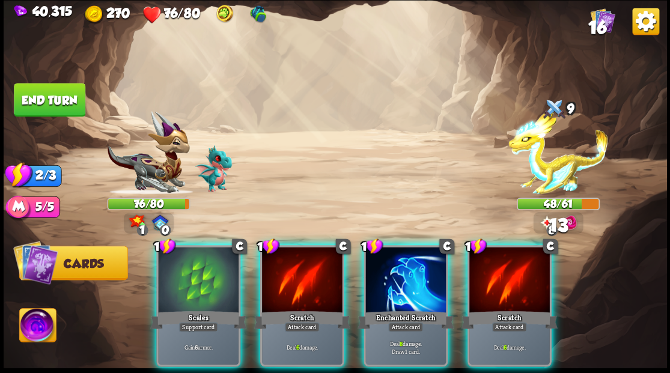
click at [419, 253] on div at bounding box center [405, 281] width 80 height 68
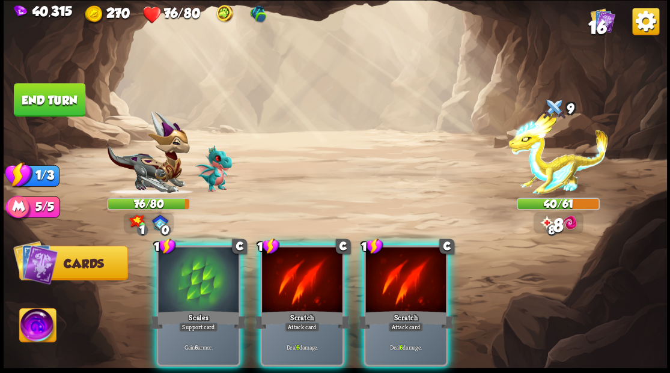
click at [192, 238] on div "1 C Scales Support card Gain 6 armor. 1 C Scratch Attack card Deal 6 damage. 1 …" at bounding box center [401, 290] width 530 height 166
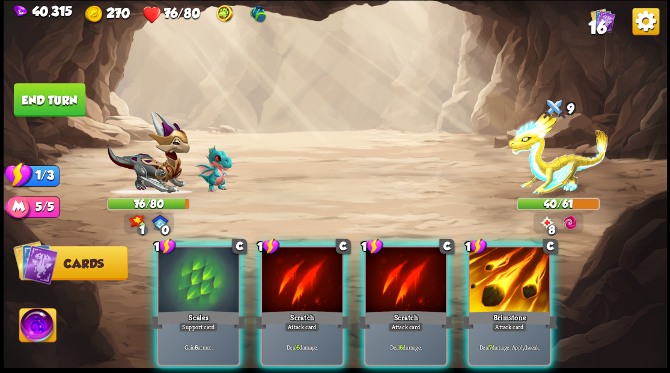
click at [171, 279] on div at bounding box center [198, 281] width 80 height 68
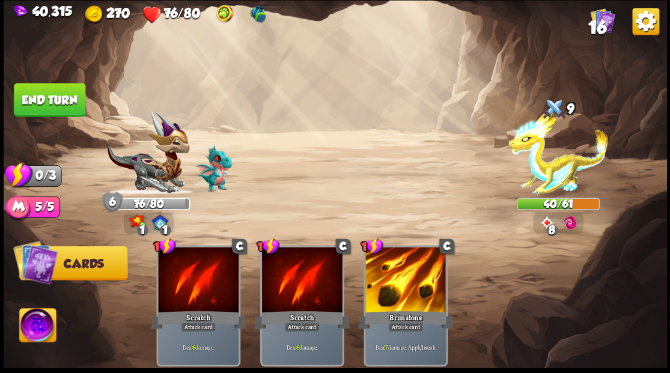
drag, startPoint x: 70, startPoint y: 89, endPoint x: 84, endPoint y: 90, distance: 13.9
click at [70, 89] on button "End turn" at bounding box center [49, 100] width 71 height 34
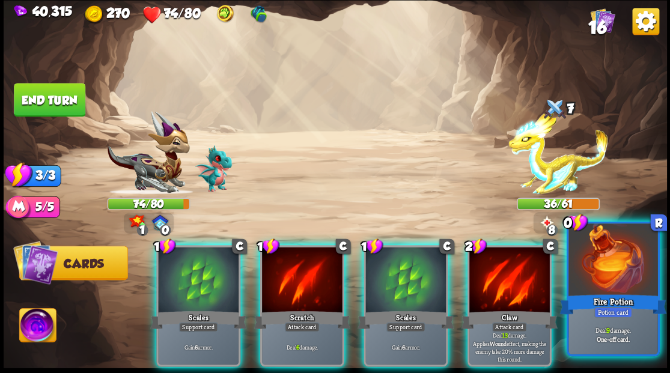
click at [636, 280] on div at bounding box center [612, 260] width 89 height 75
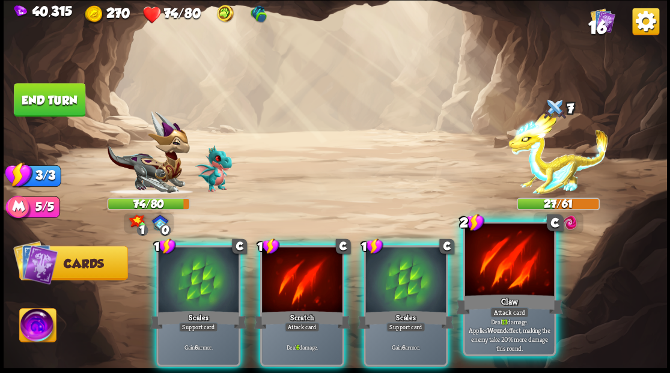
click at [497, 270] on div at bounding box center [508, 260] width 89 height 75
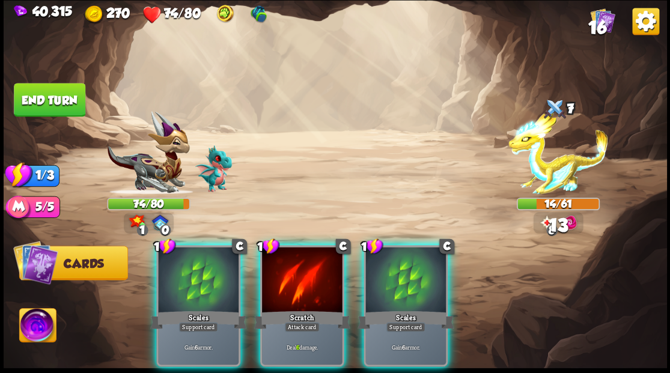
drag, startPoint x: 415, startPoint y: 251, endPoint x: 395, endPoint y: 231, distance: 28.0
click at [414, 251] on div at bounding box center [405, 281] width 80 height 68
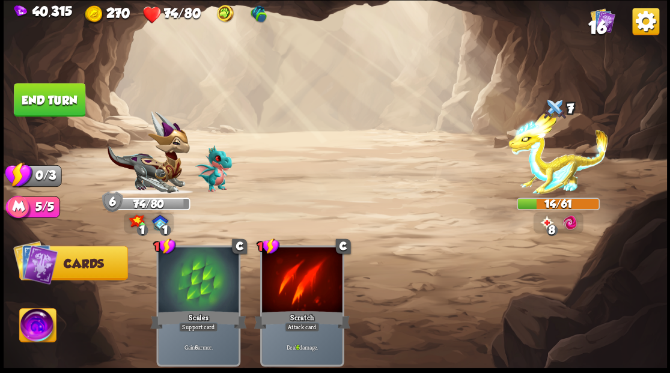
click at [34, 89] on button "End turn" at bounding box center [49, 100] width 71 height 34
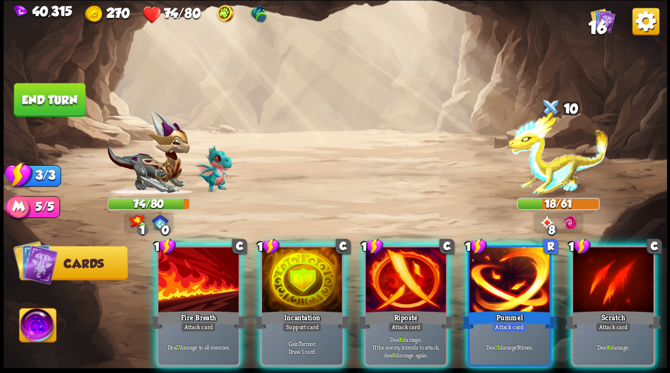
drag, startPoint x: 407, startPoint y: 258, endPoint x: 400, endPoint y: 252, distance: 8.9
click at [408, 260] on div at bounding box center [405, 281] width 80 height 68
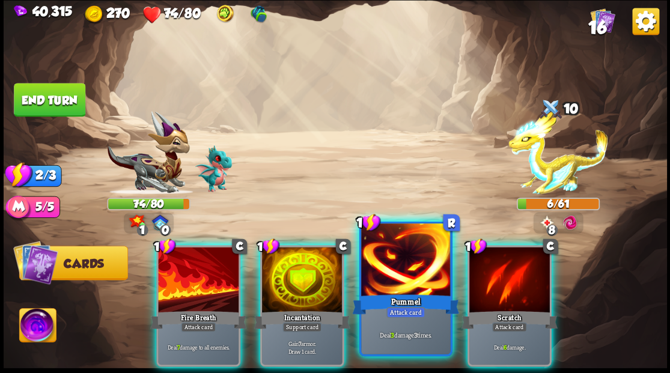
click at [391, 268] on div at bounding box center [405, 260] width 89 height 75
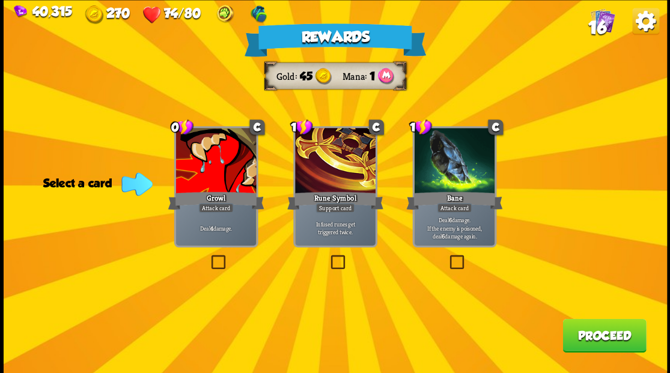
click at [208, 257] on label at bounding box center [208, 257] width 0 height 0
click at [0, 0] on input "checkbox" at bounding box center [0, 0] width 0 height 0
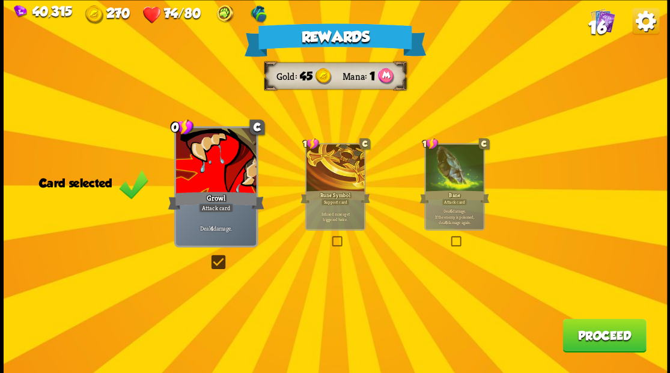
click at [633, 335] on button "Proceed" at bounding box center [604, 335] width 84 height 34
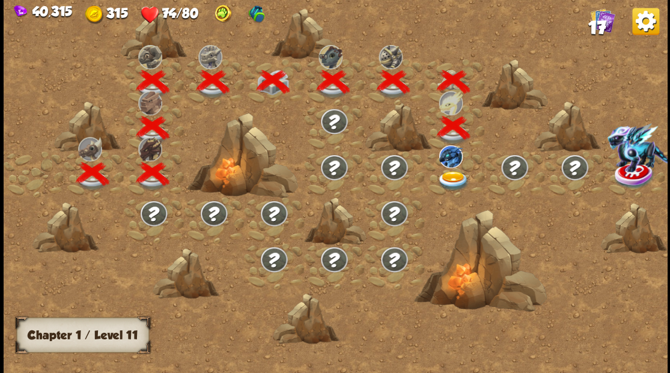
scroll to position [0, 183]
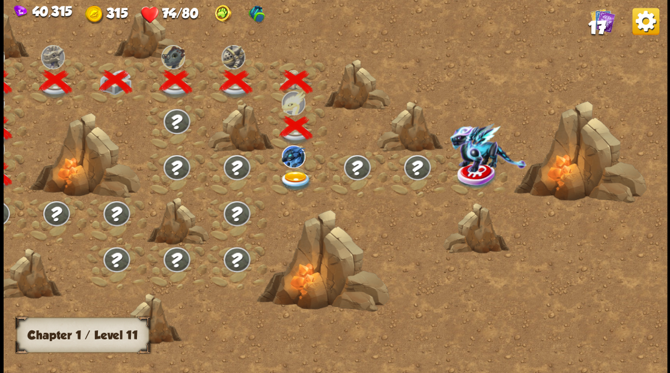
click at [291, 180] on img at bounding box center [295, 181] width 33 height 20
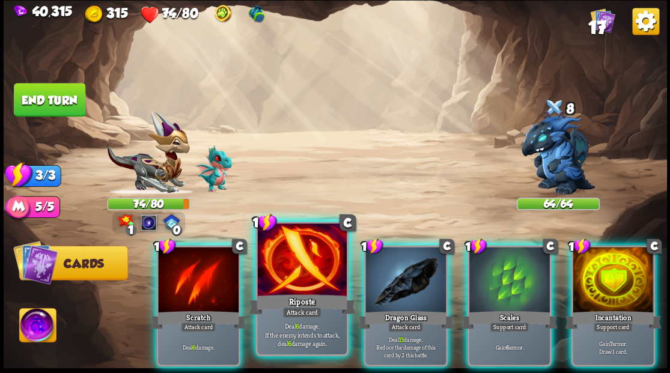
click at [303, 260] on div at bounding box center [301, 260] width 89 height 75
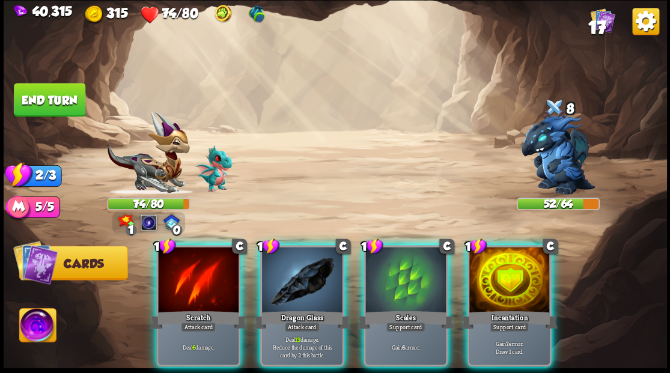
click at [533, 284] on div at bounding box center [509, 281] width 80 height 68
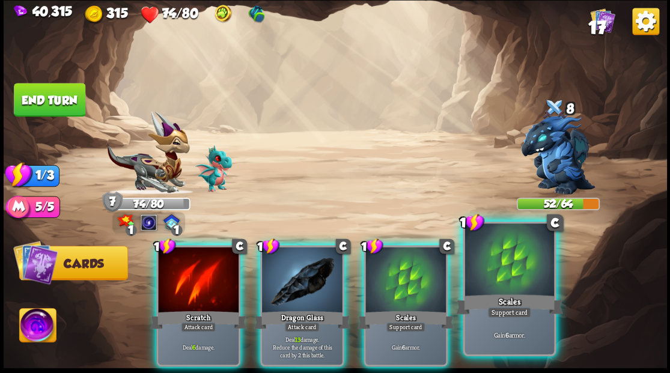
click at [491, 282] on div at bounding box center [508, 260] width 89 height 75
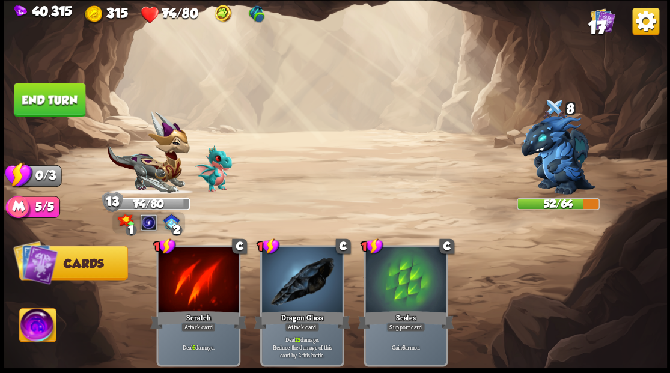
click at [41, 97] on button "End turn" at bounding box center [49, 100] width 71 height 34
